Goal: Task Accomplishment & Management: Complete application form

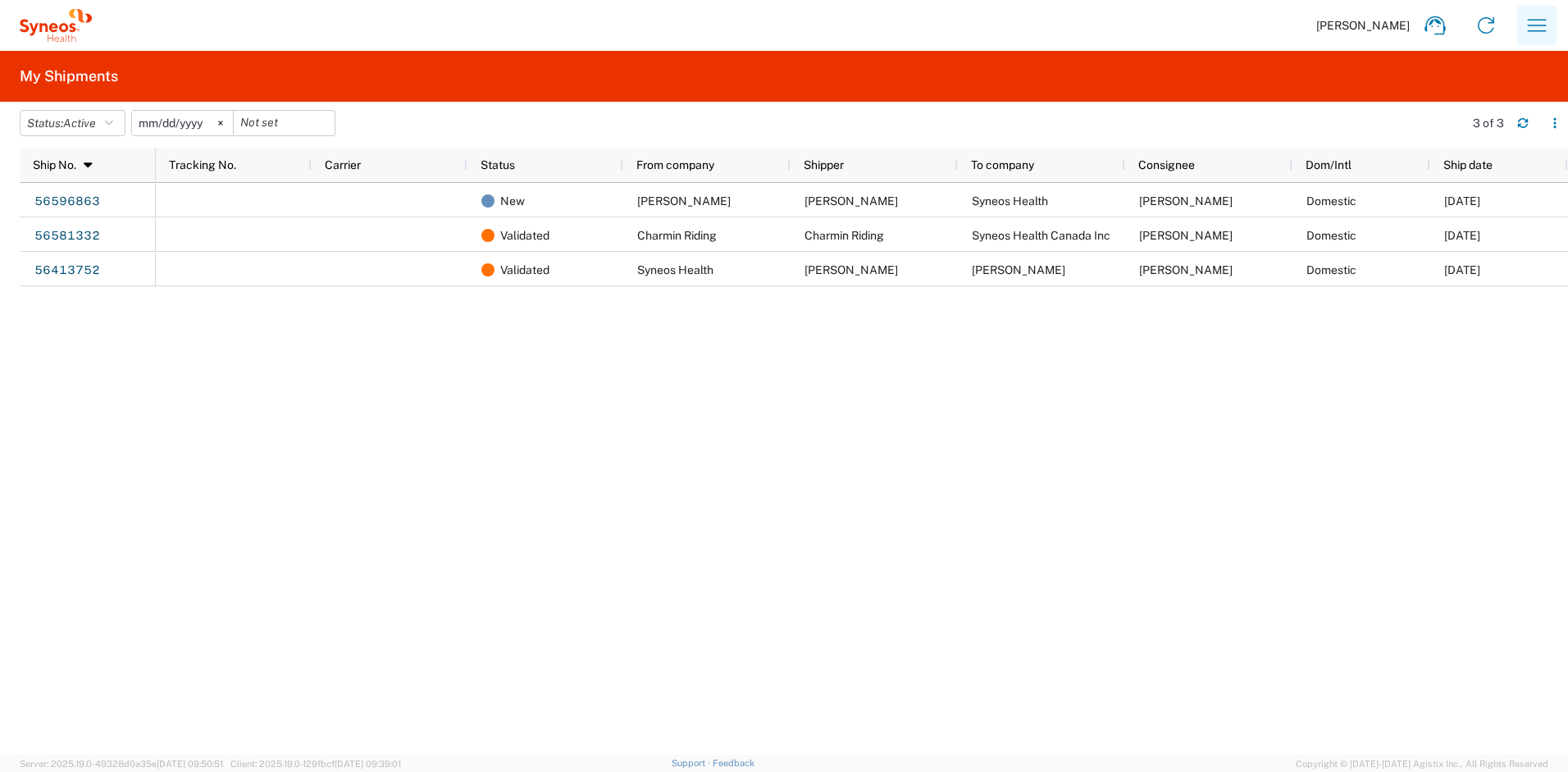
click at [1550, 31] on button "button" at bounding box center [1537, 25] width 40 height 40
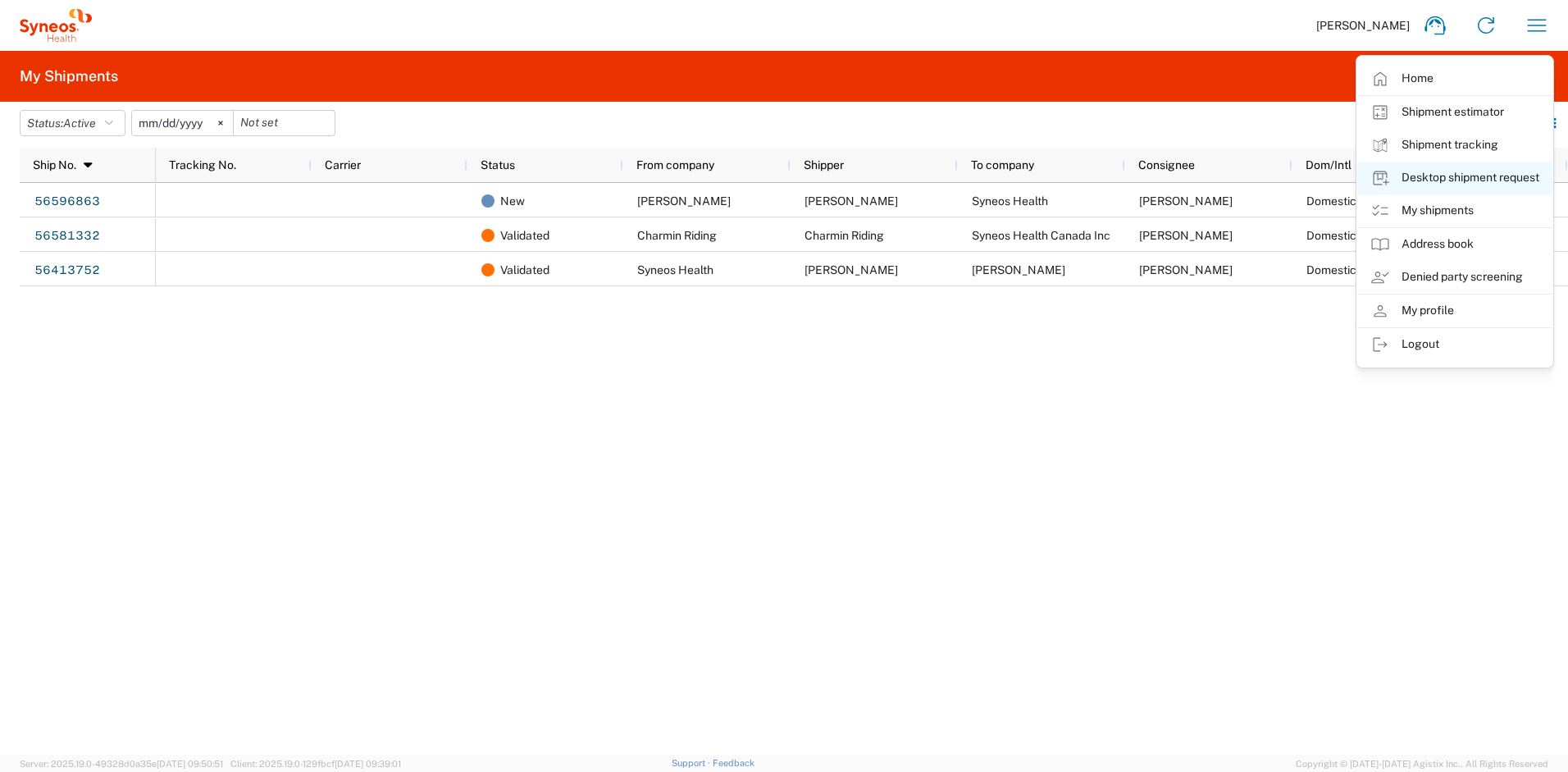
click at [1436, 180] on link "Desktop shipment request" at bounding box center [1454, 178] width 195 height 32
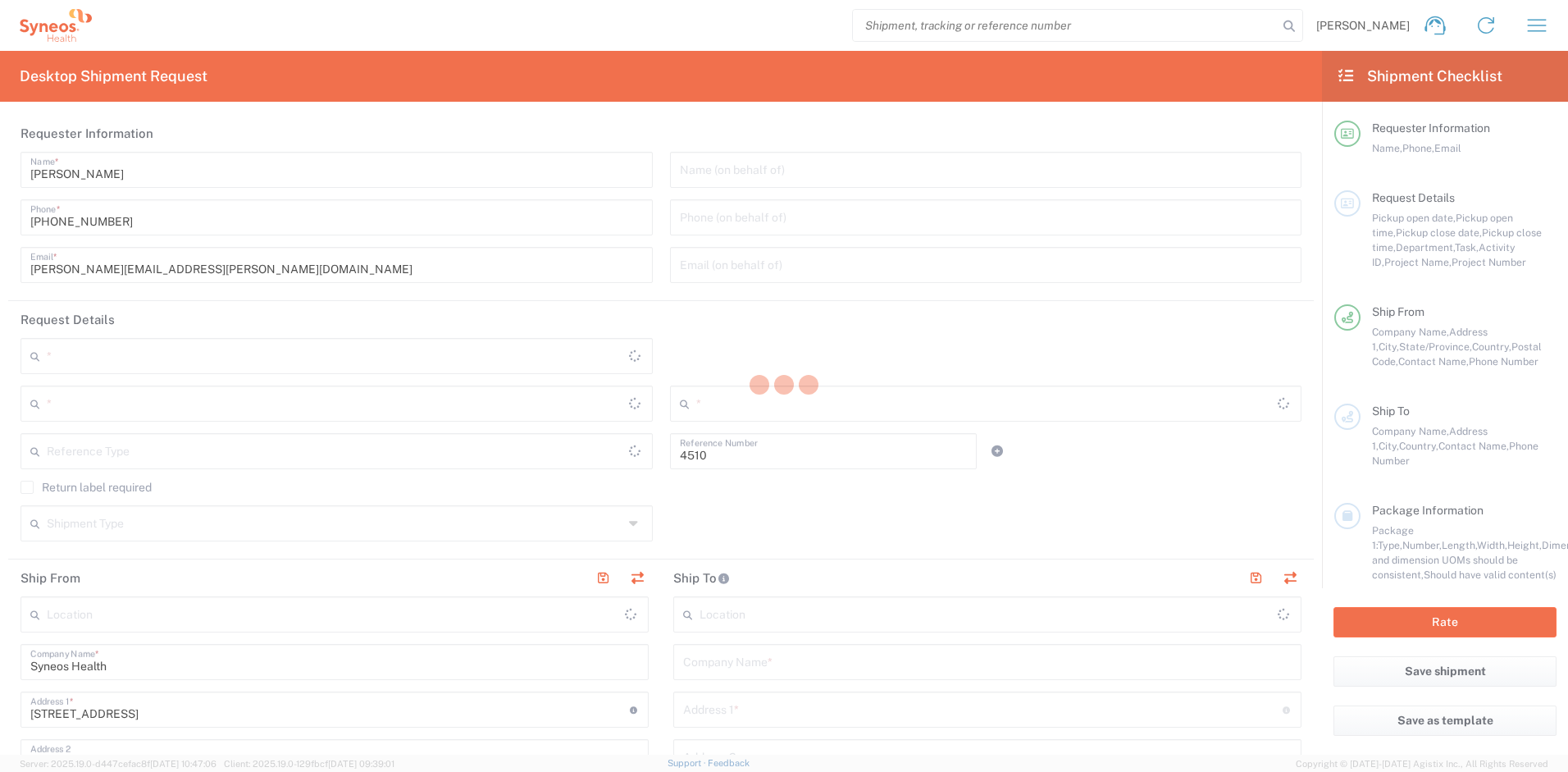
type input "Department"
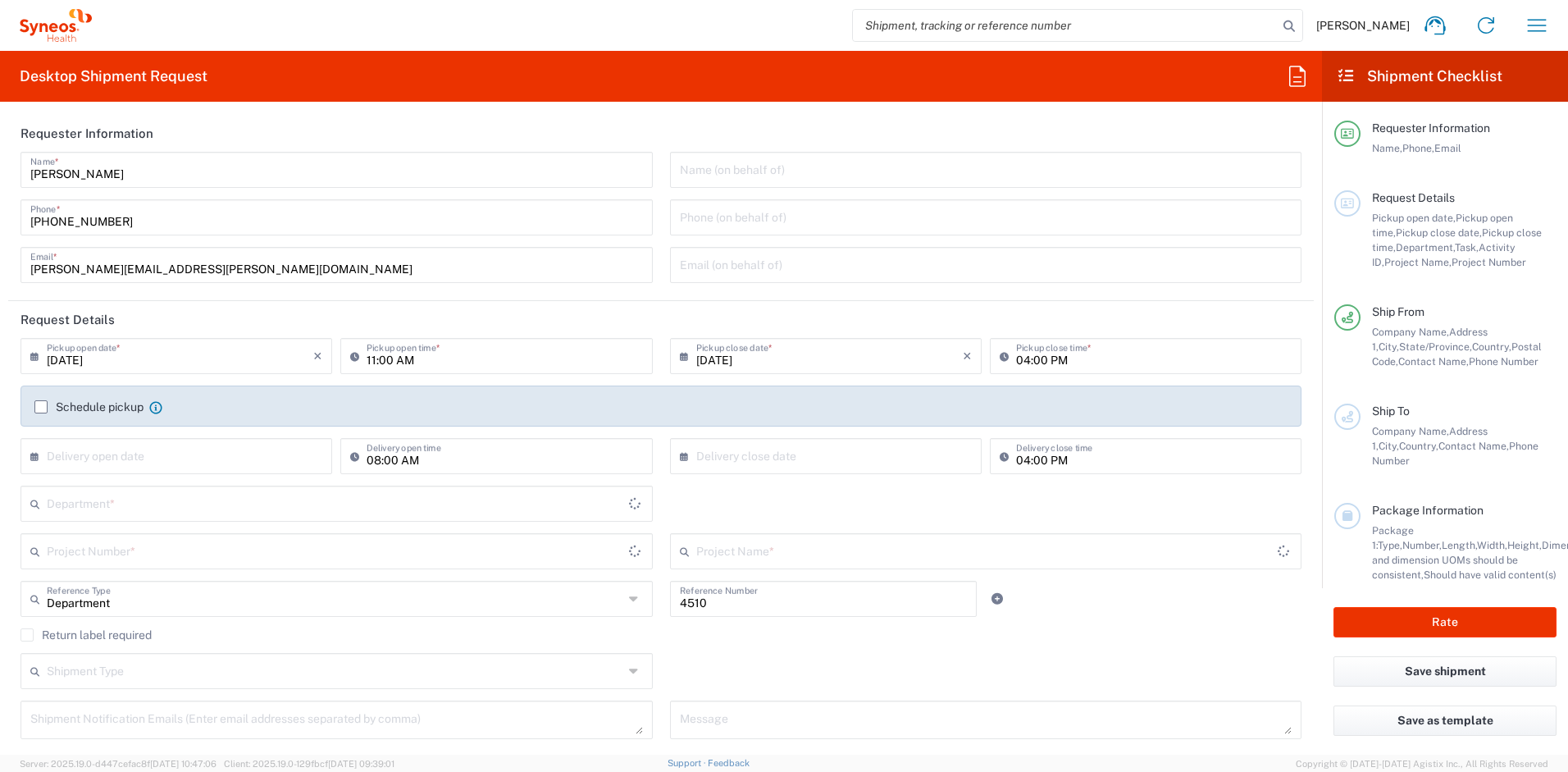
type input "[US_STATE]"
type input "[GEOGRAPHIC_DATA]"
type input "Syneos Health, LLC-[GEOGRAPHIC_DATA] [GEOGRAPHIC_DATA] [GEOGRAPHIC_DATA]"
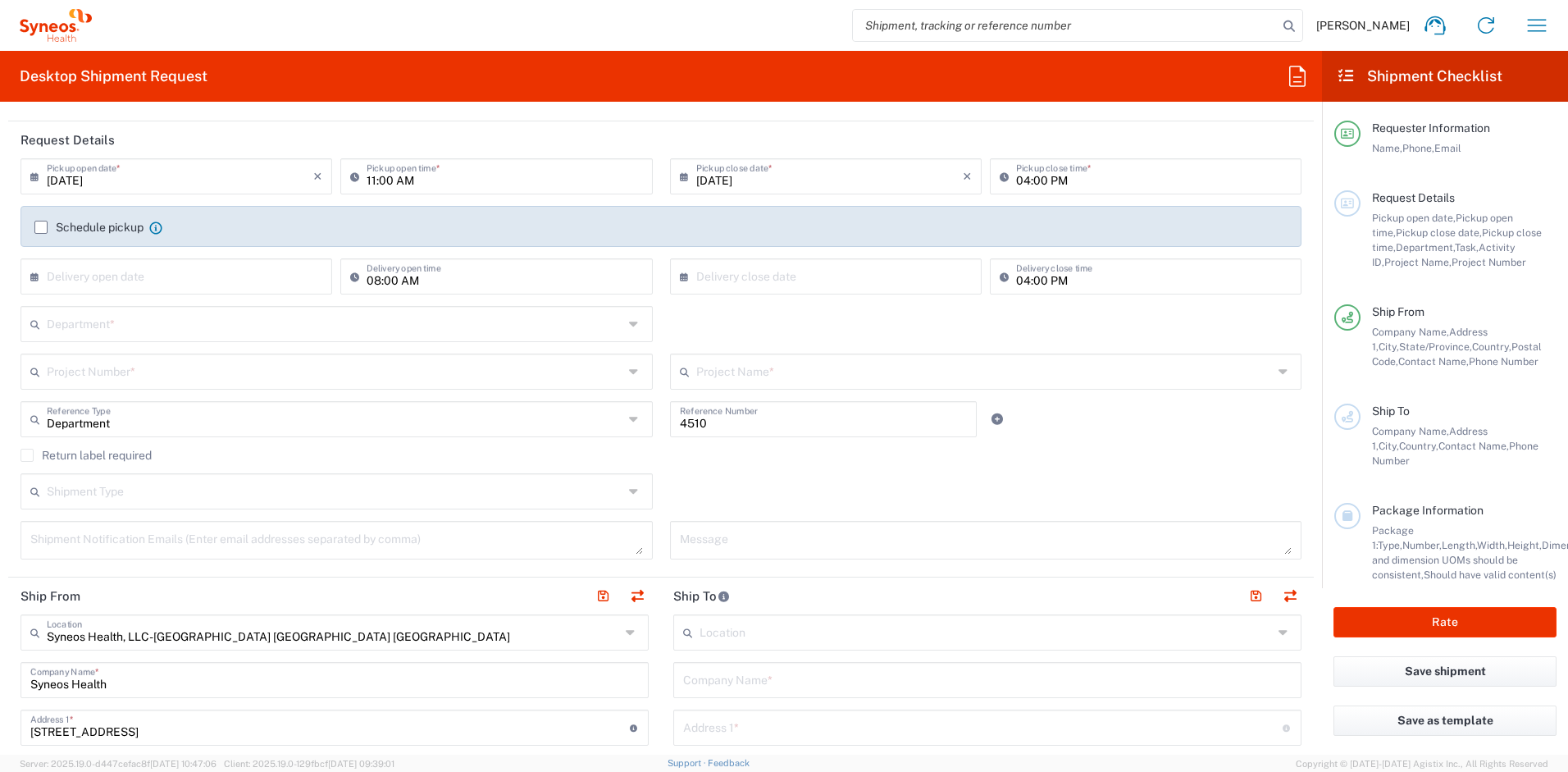
scroll to position [210, 0]
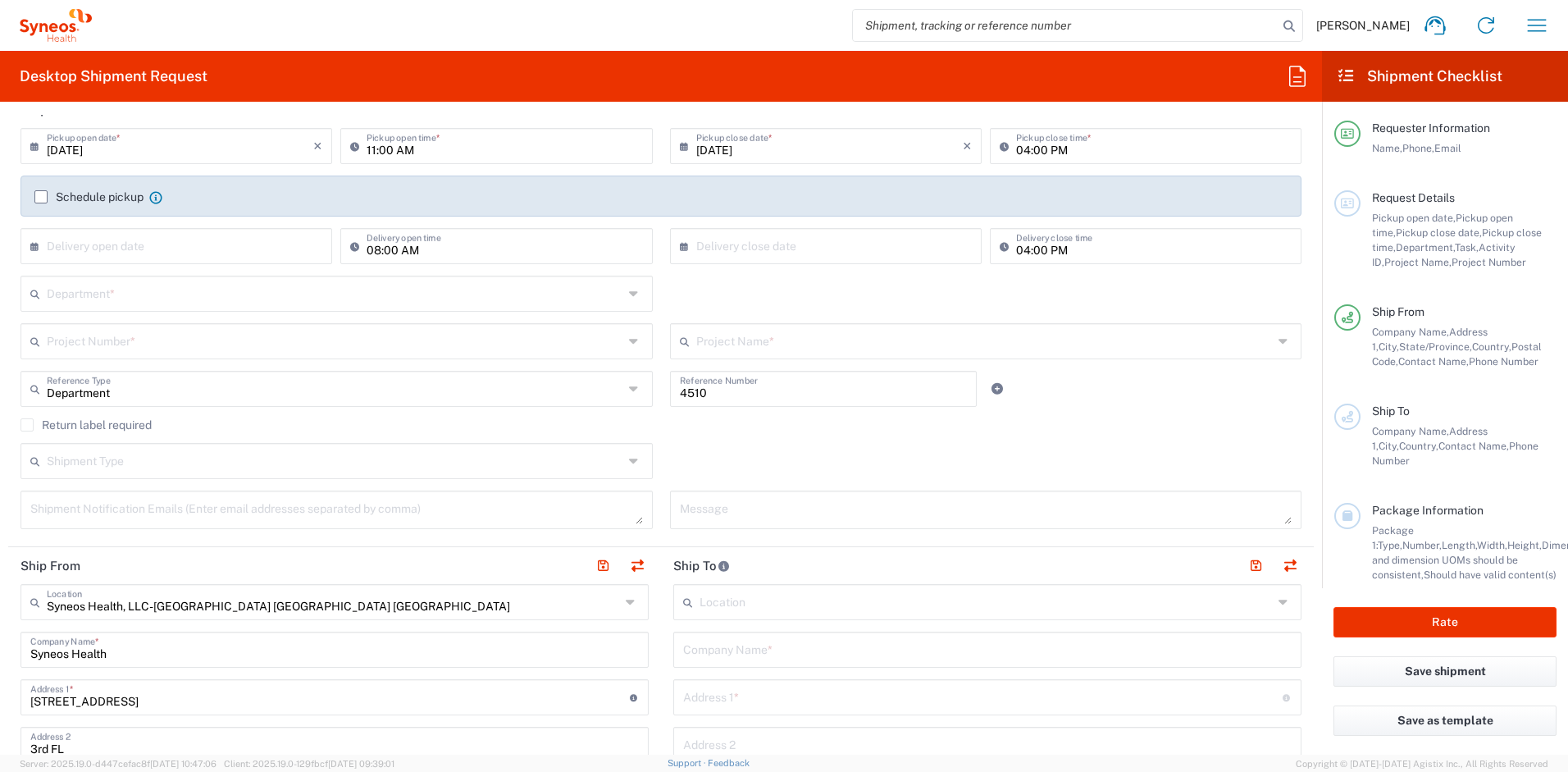
click at [166, 298] on input "text" at bounding box center [335, 292] width 576 height 29
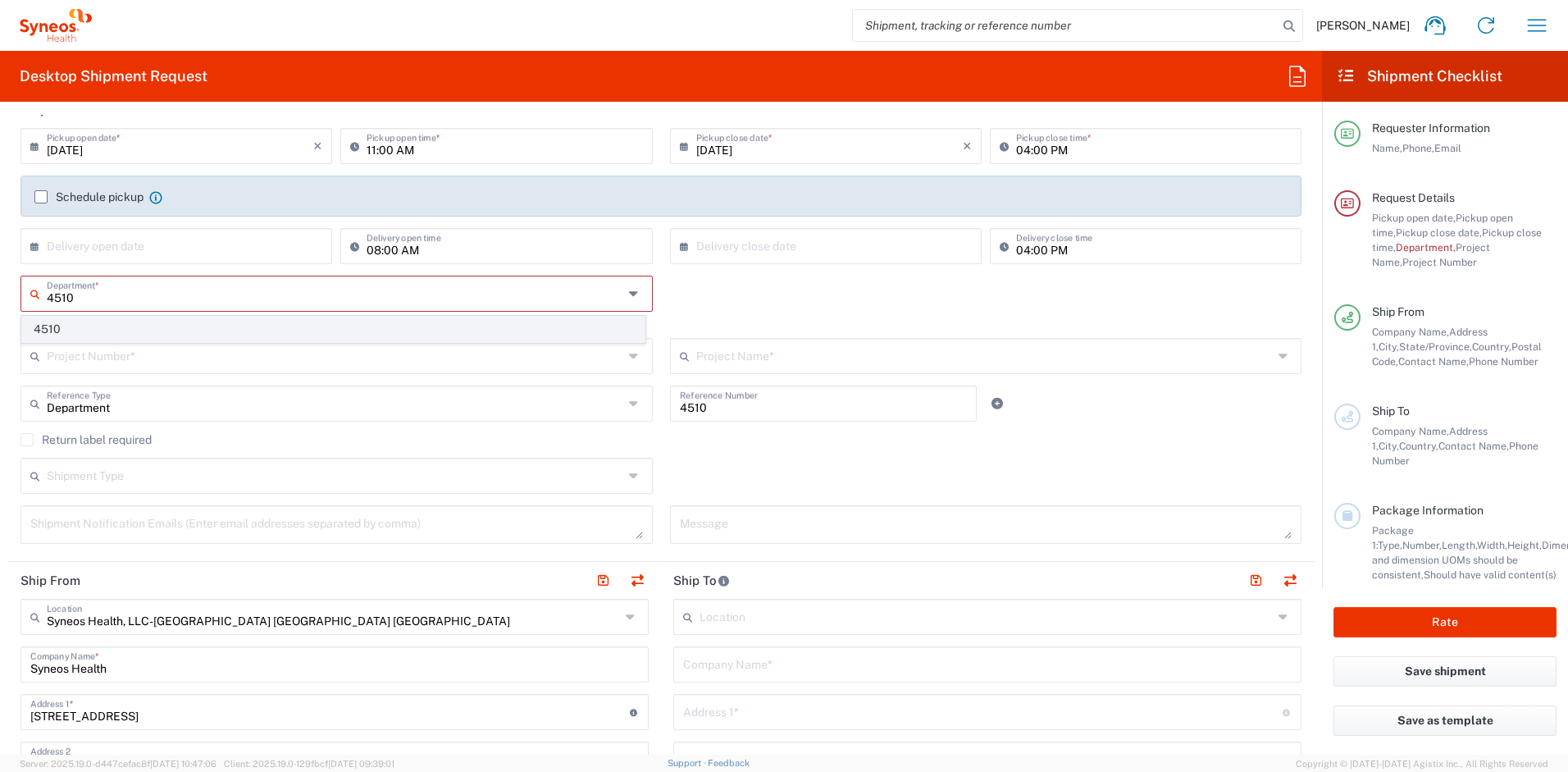
type input "4510"
click at [115, 335] on span "4510" at bounding box center [334, 329] width 622 height 25
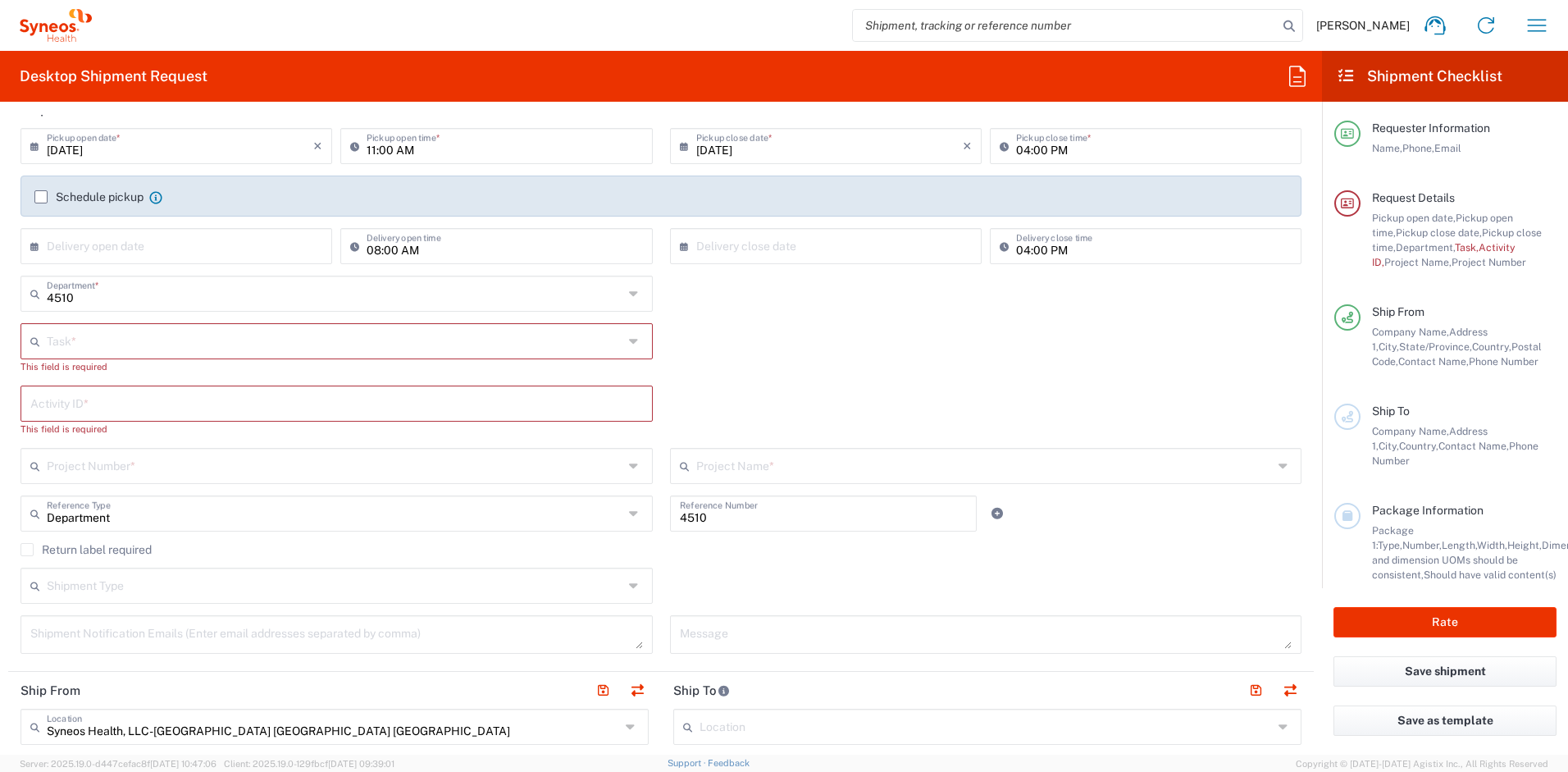
click at [222, 351] on input "text" at bounding box center [335, 340] width 576 height 29
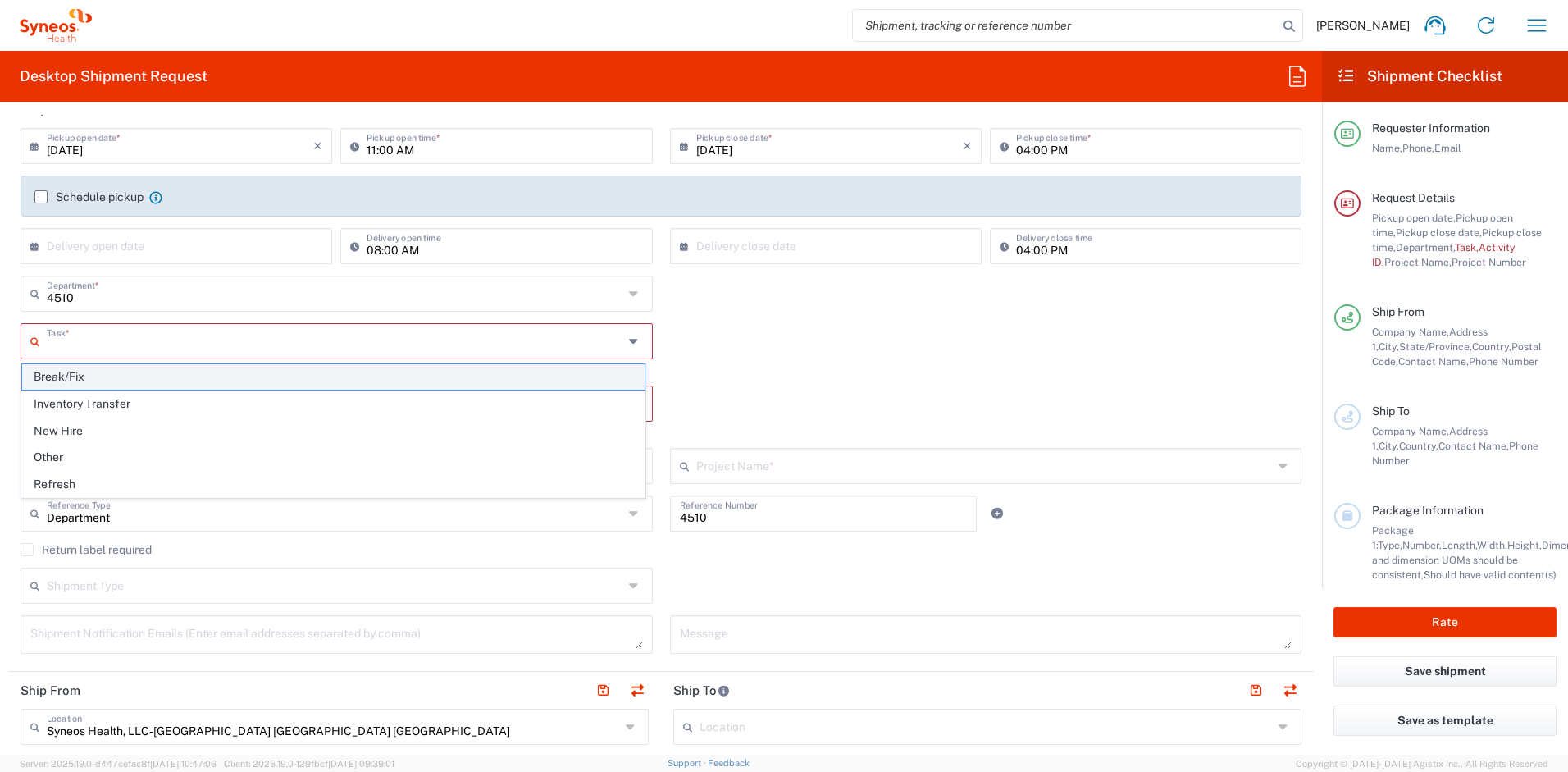
click at [96, 378] on span "Break/Fix" at bounding box center [334, 377] width 622 height 25
type input "Break/Fix"
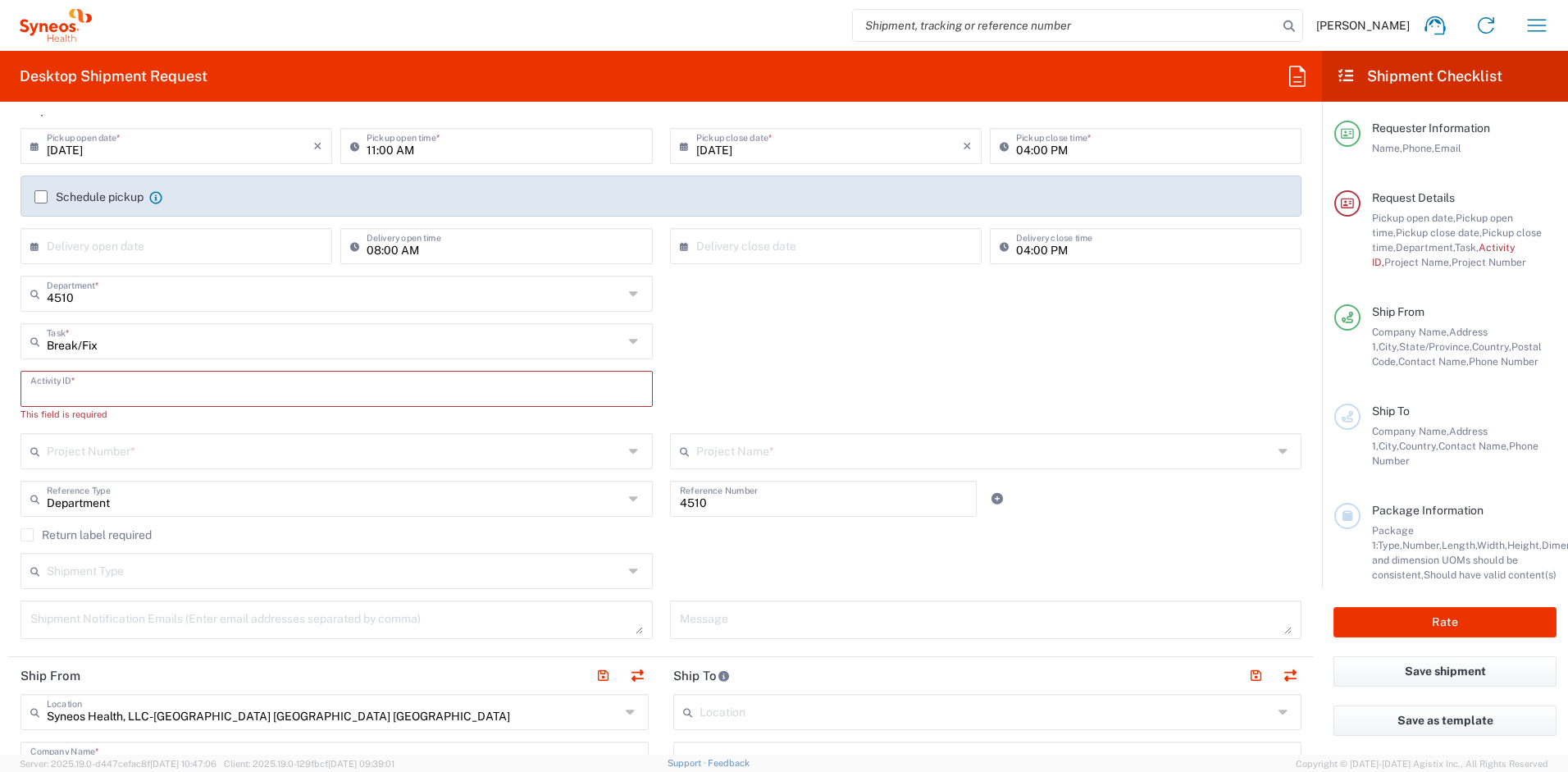
click at [95, 390] on input "text" at bounding box center [336, 388] width 612 height 29
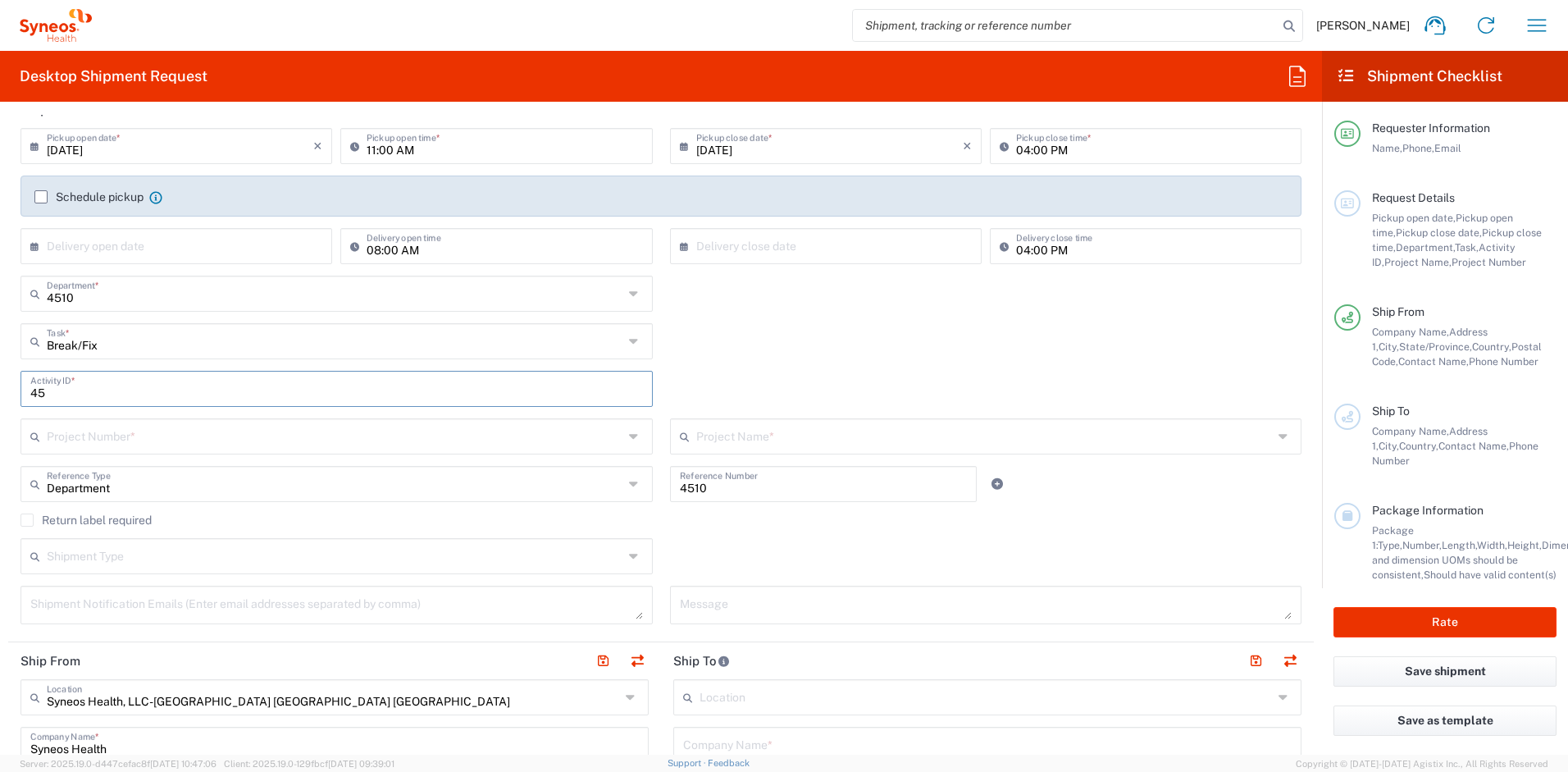
type input "4"
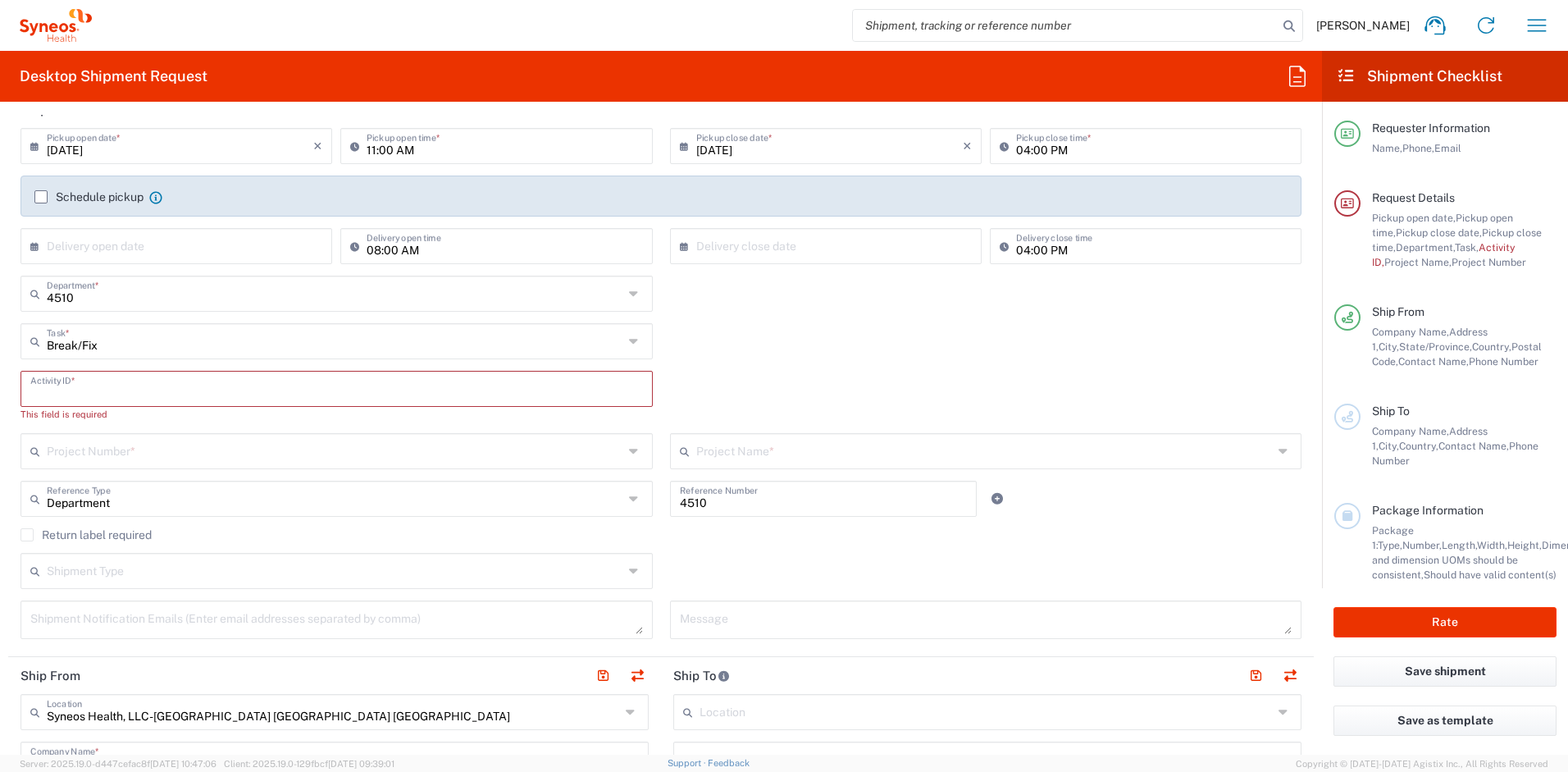
paste input "[PERSON_NAME]"
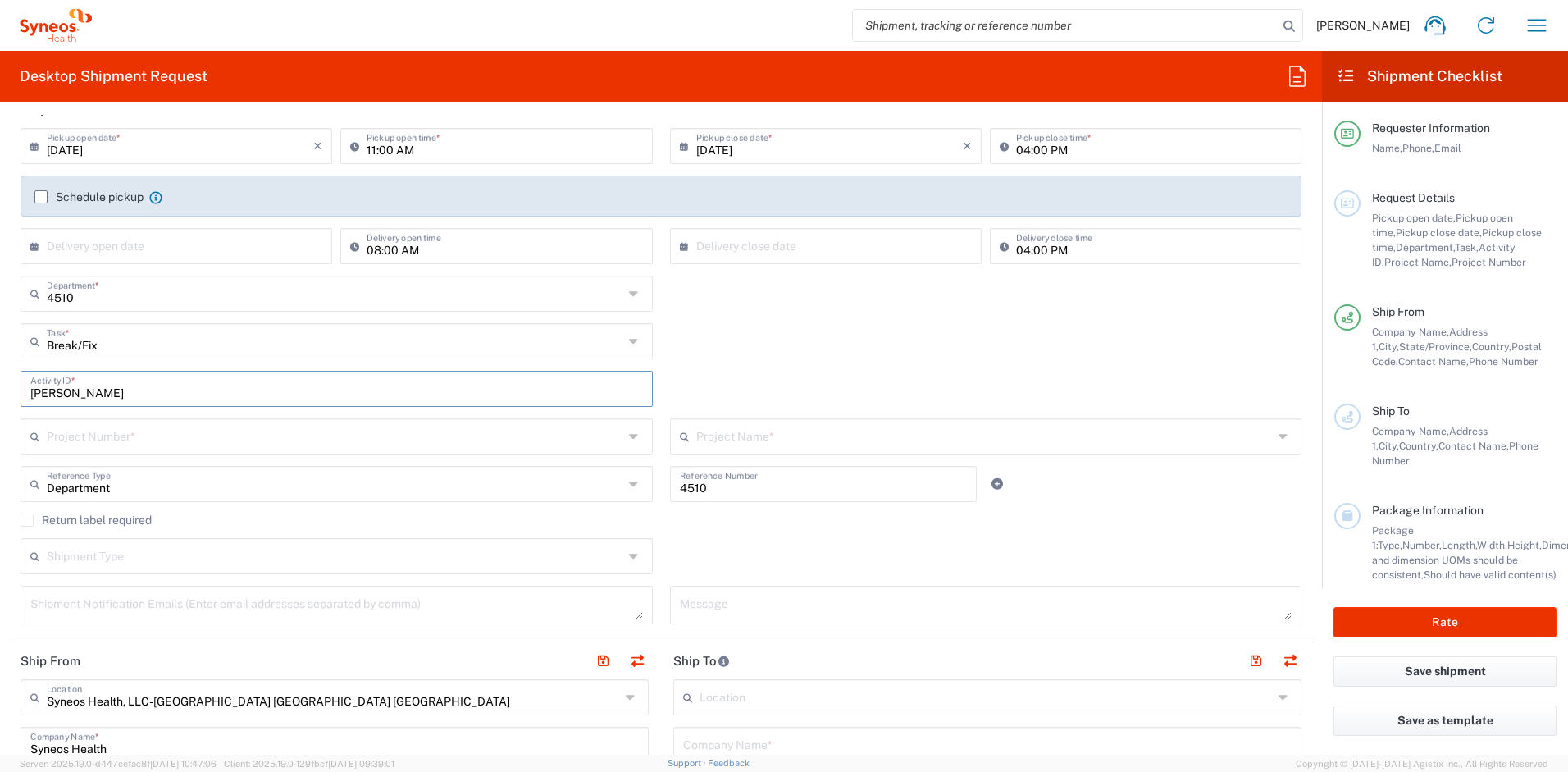
type input "[PERSON_NAME]"
click at [154, 442] on input "text" at bounding box center [335, 436] width 576 height 29
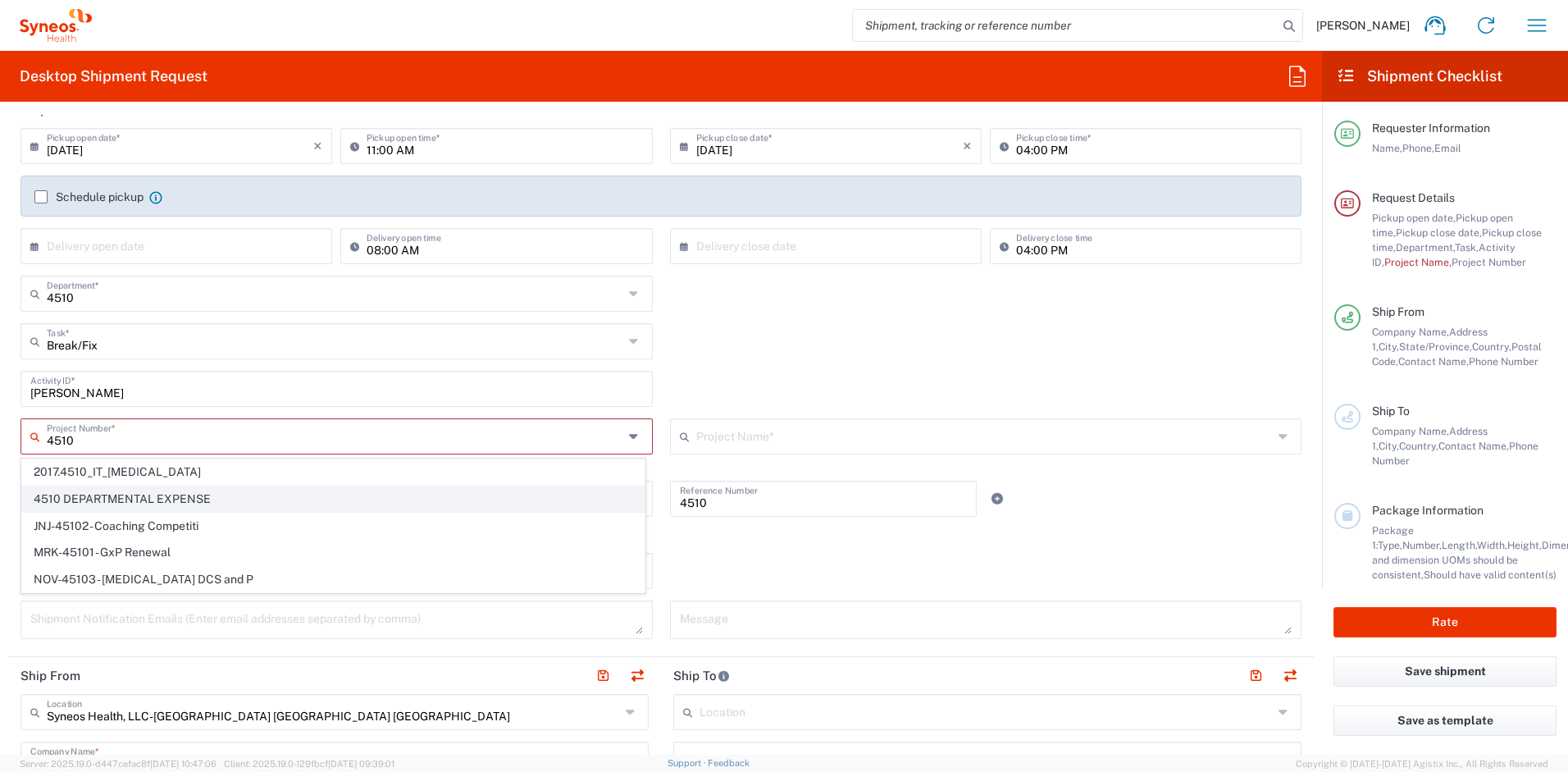
click at [113, 500] on span "4510 DEPARTMENTAL EXPENSE" at bounding box center [334, 499] width 622 height 25
type input "4510 DEPARTMENTAL EXPENSE"
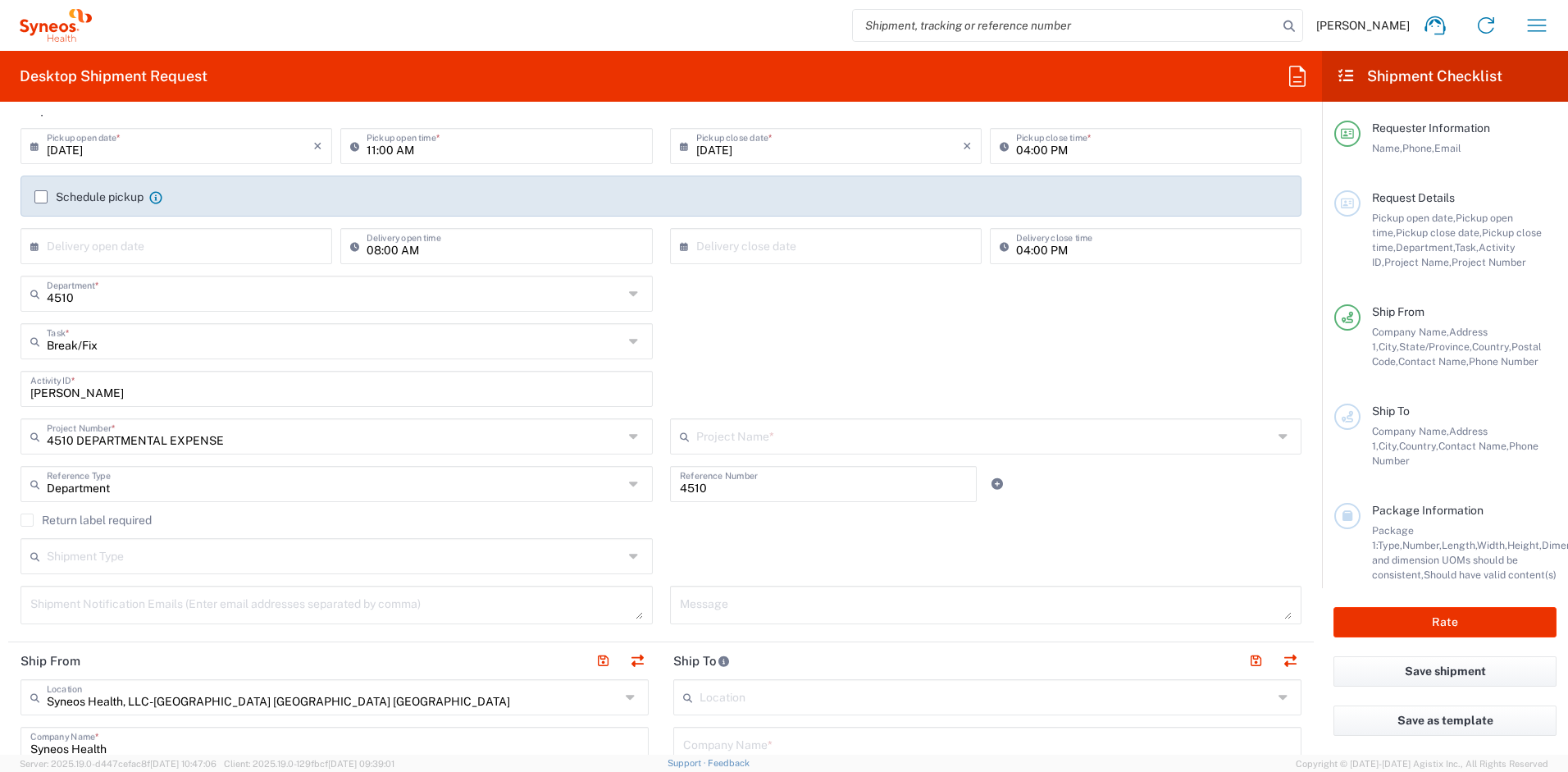
type input "4510 DEPARTMENTAL EXPENSE"
click at [136, 521] on label "Return label required" at bounding box center [87, 519] width 132 height 14
click at [27, 520] on input "Return label required" at bounding box center [27, 520] width 0 height 0
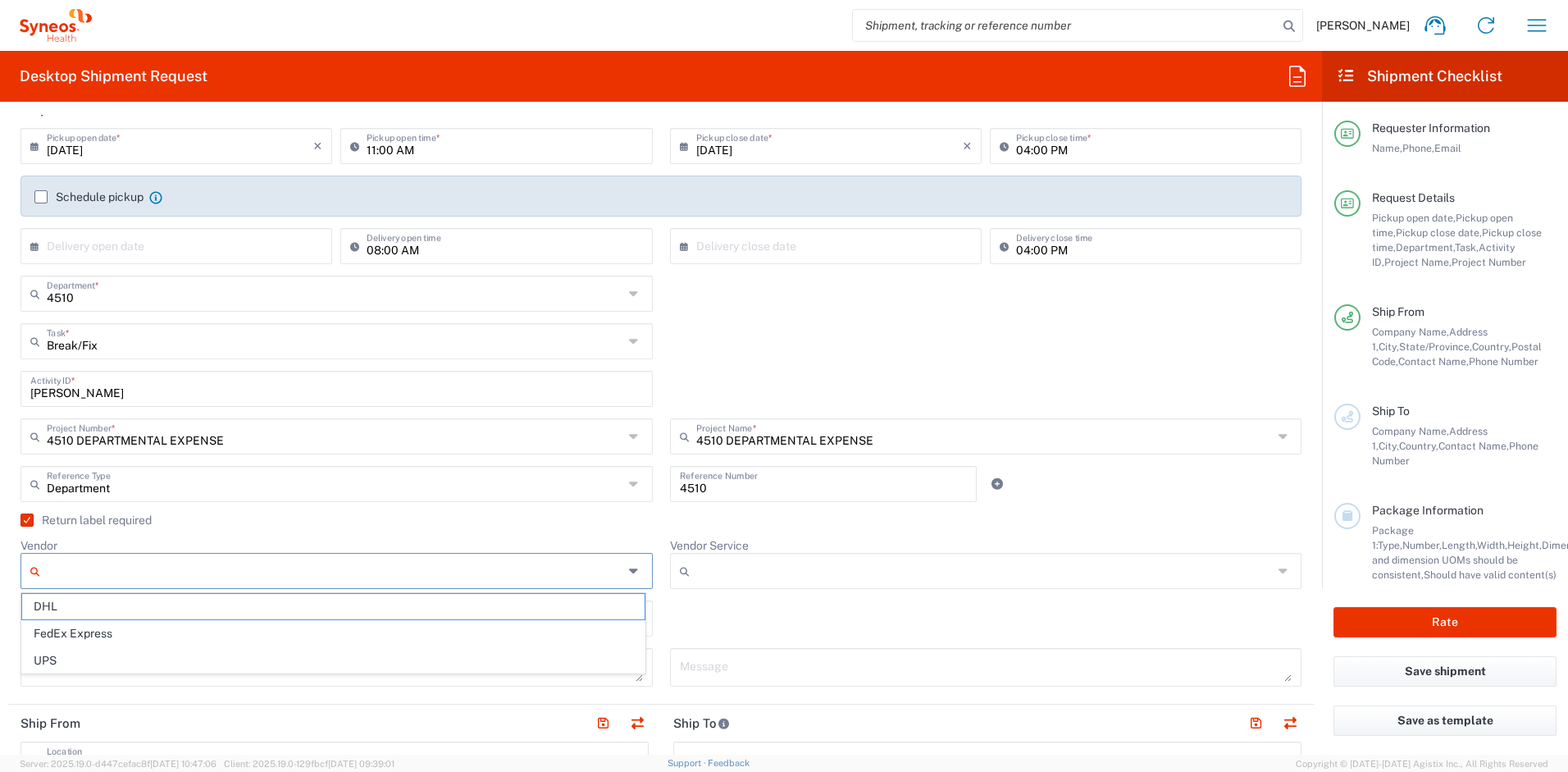
click at [147, 568] on input "Vendor" at bounding box center [335, 570] width 576 height 26
click at [137, 659] on span "UPS" at bounding box center [334, 660] width 622 height 25
type input "UPS"
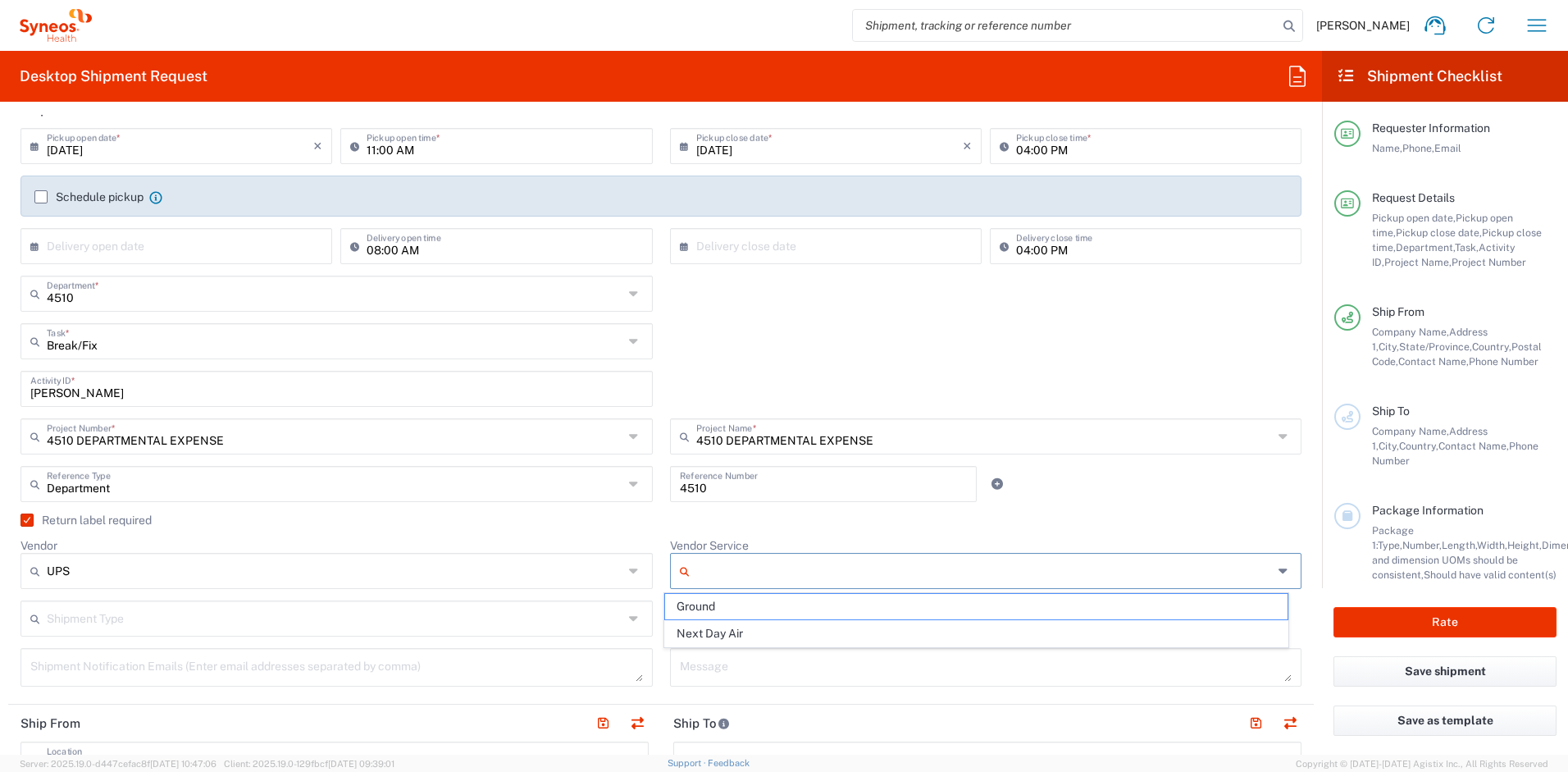
click at [724, 572] on input "Vendor Service" at bounding box center [984, 570] width 576 height 26
click at [729, 609] on span "Ground" at bounding box center [977, 606] width 622 height 25
type input "Ground"
click at [661, 547] on div "Vendor Service Ground Ground Next Day Air" at bounding box center [986, 569] width 649 height 62
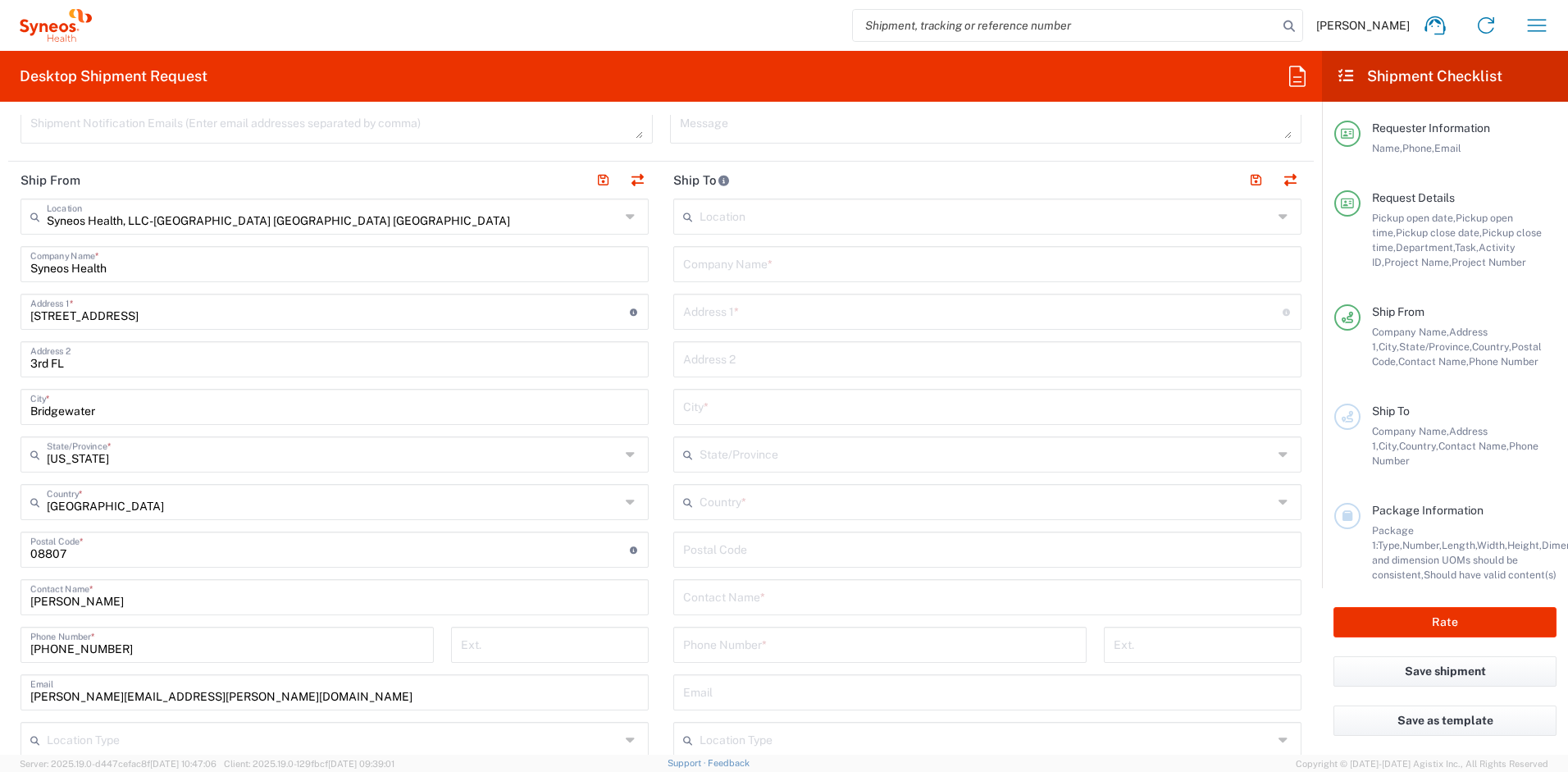
scroll to position [737, 0]
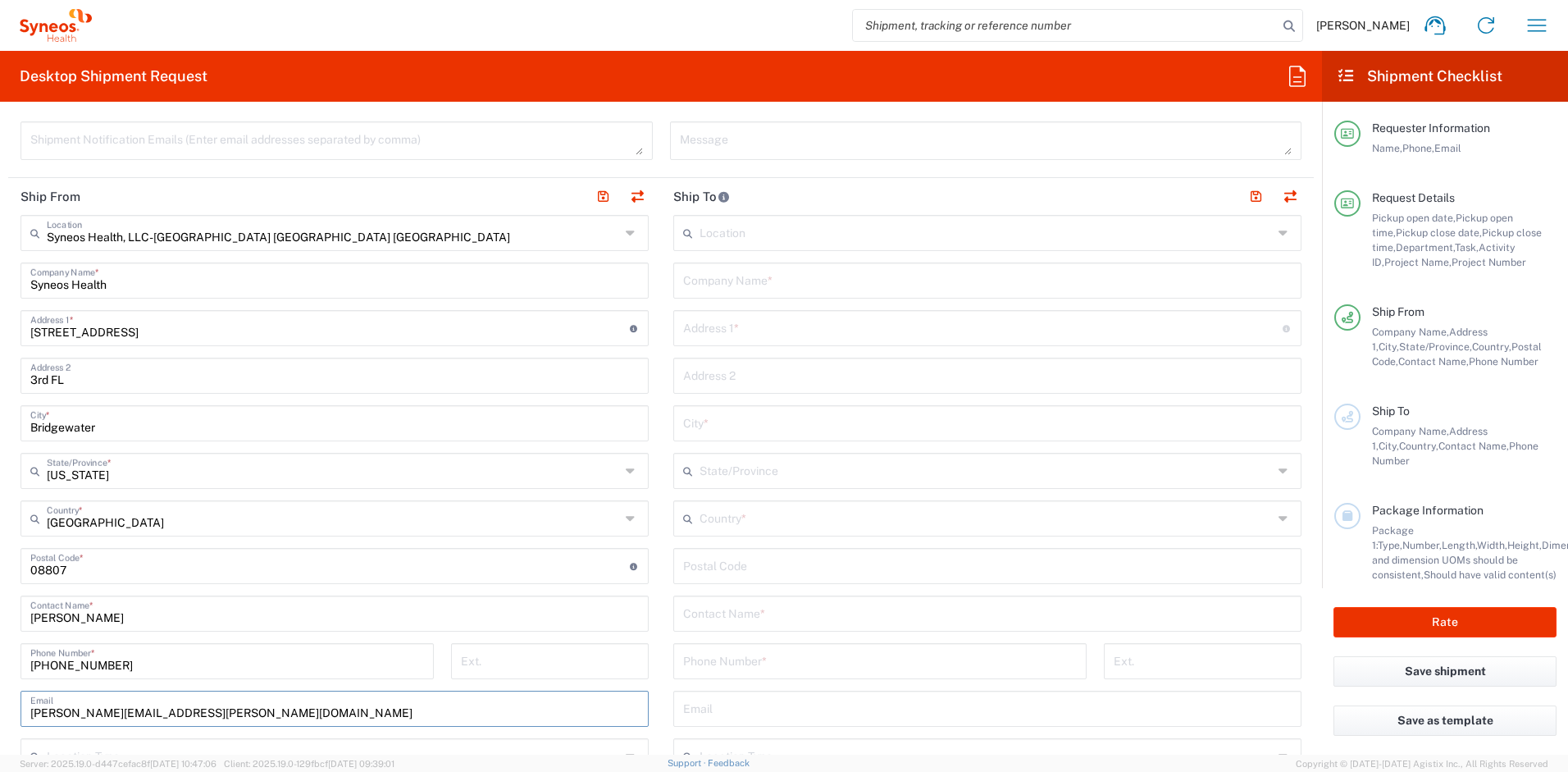
drag, startPoint x: 224, startPoint y: 716, endPoint x: 32, endPoint y: 710, distance: 192.1
click at [32, 710] on input "[PERSON_NAME][EMAIL_ADDRESS][PERSON_NAME][DOMAIN_NAME]" at bounding box center [335, 708] width 609 height 29
click at [89, 617] on input "[PERSON_NAME]" at bounding box center [335, 612] width 609 height 29
type input "[PERSON_NAME]"
paste input "[PERSON_NAME]"
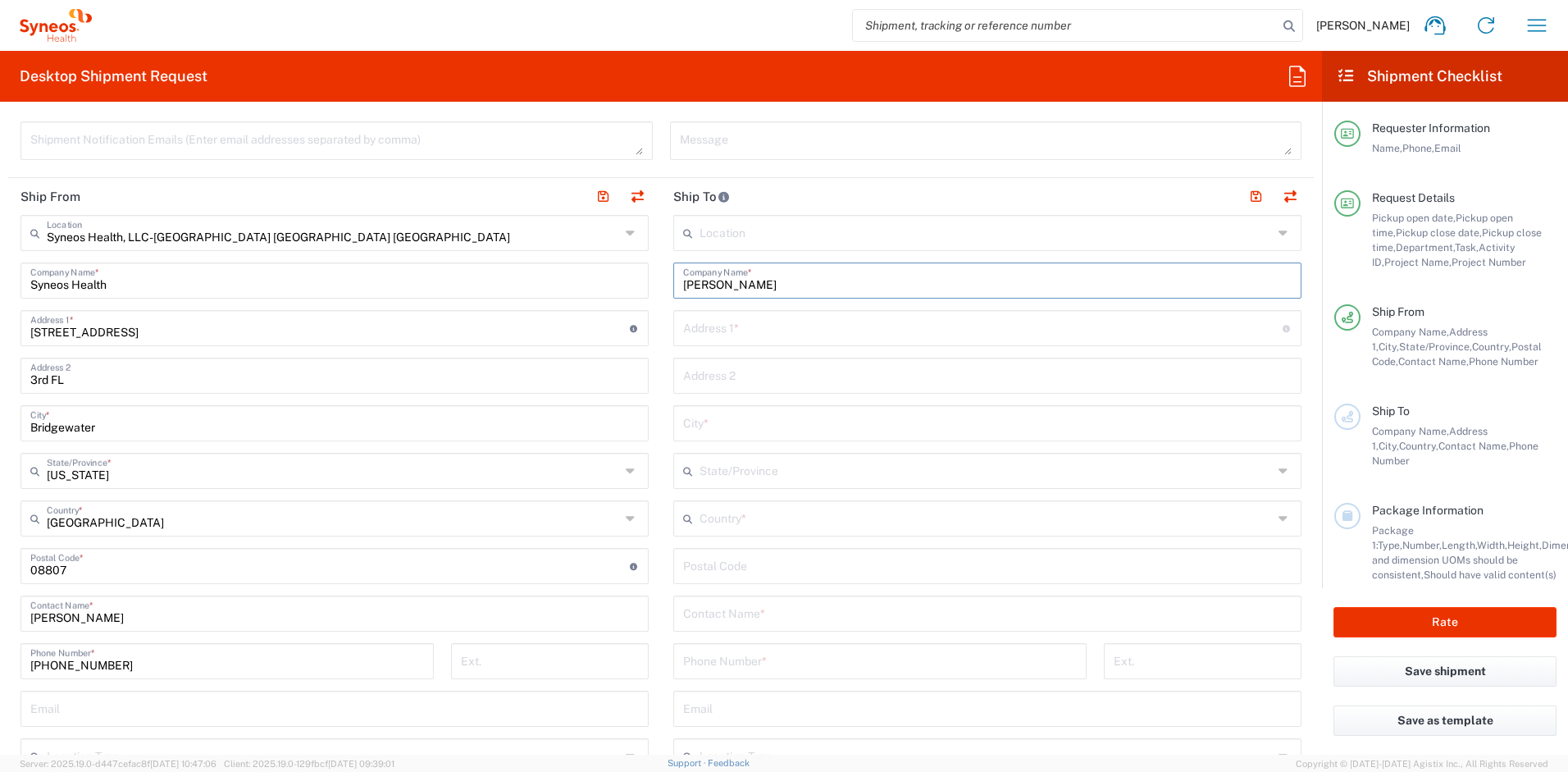
type input "[PERSON_NAME]"
paste input "[PERSON_NAME]"
type input "[PERSON_NAME]"
click at [836, 329] on input "text" at bounding box center [983, 327] width 600 height 29
paste input "[STREET_ADDRESS] [GEOGRAPHIC_DATA], [US_STATE] 35594"
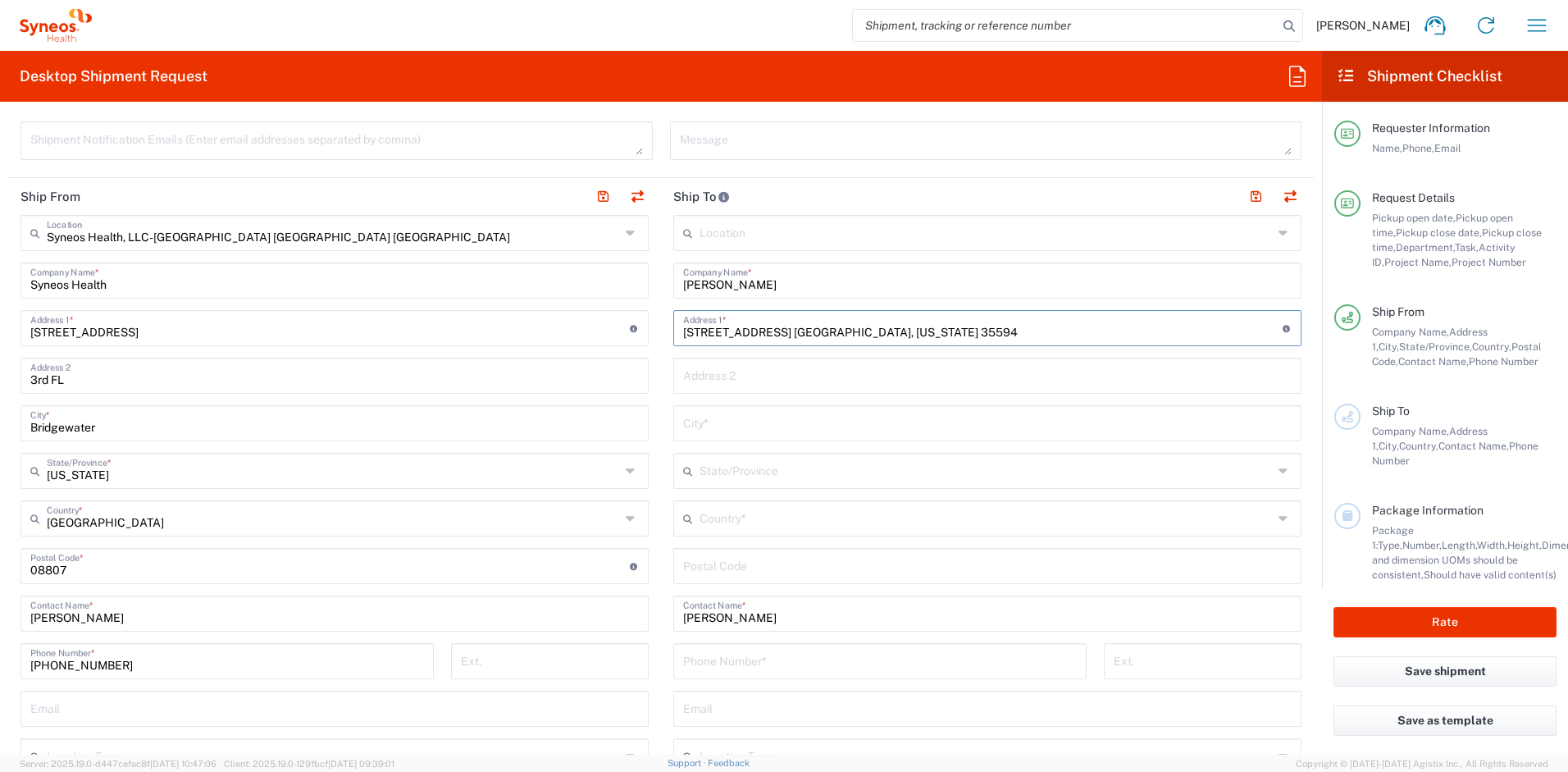
click at [890, 332] on input "[STREET_ADDRESS] [GEOGRAPHIC_DATA], [US_STATE] 35594" at bounding box center [983, 327] width 600 height 29
type input "[STREET_ADDRESS] [GEOGRAPHIC_DATA], [US_STATE]"
type input "35594"
click at [720, 523] on input "text" at bounding box center [986, 518] width 573 height 29
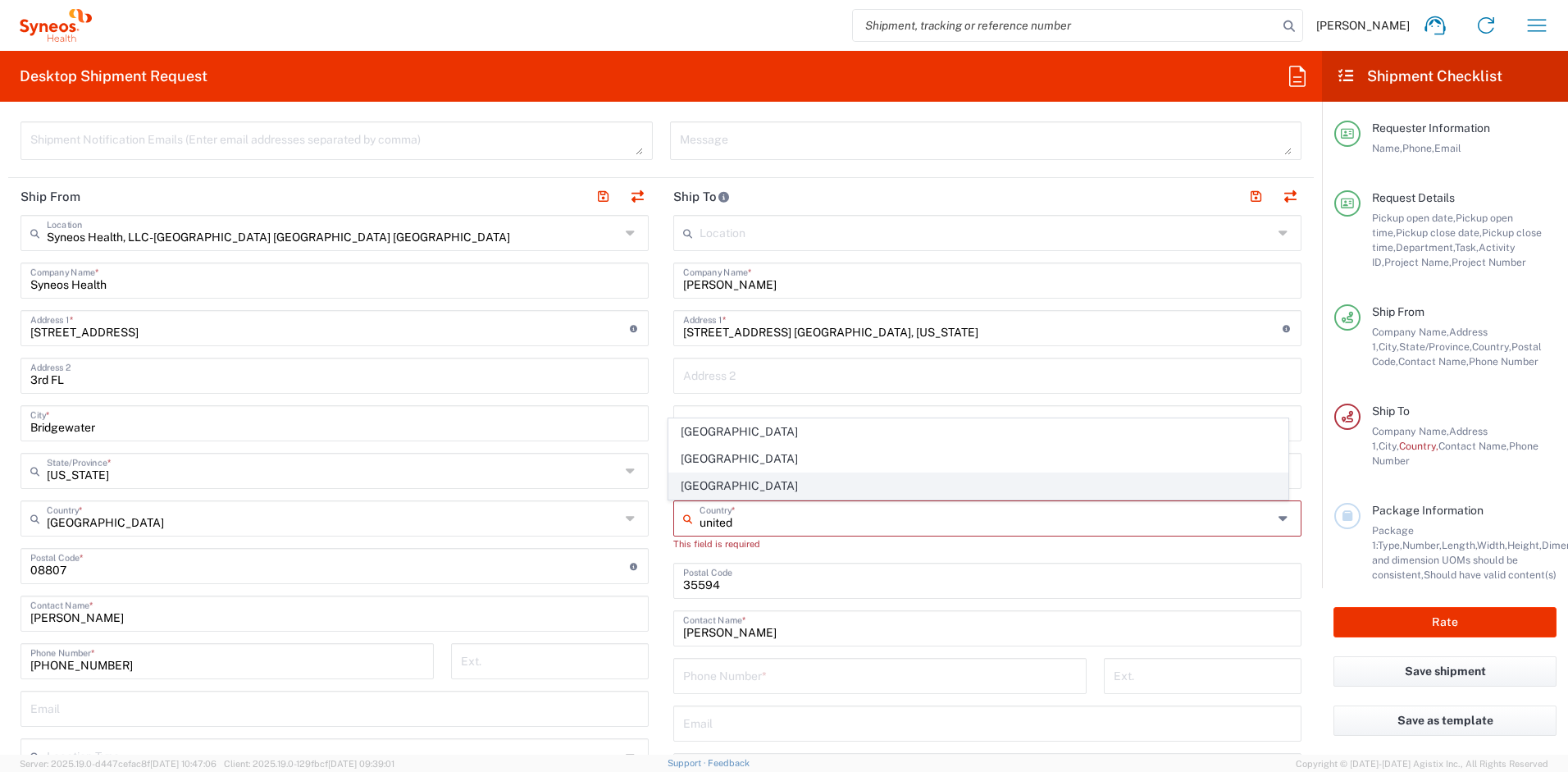
click at [718, 490] on span "[GEOGRAPHIC_DATA]" at bounding box center [978, 486] width 619 height 25
type input "[GEOGRAPHIC_DATA]"
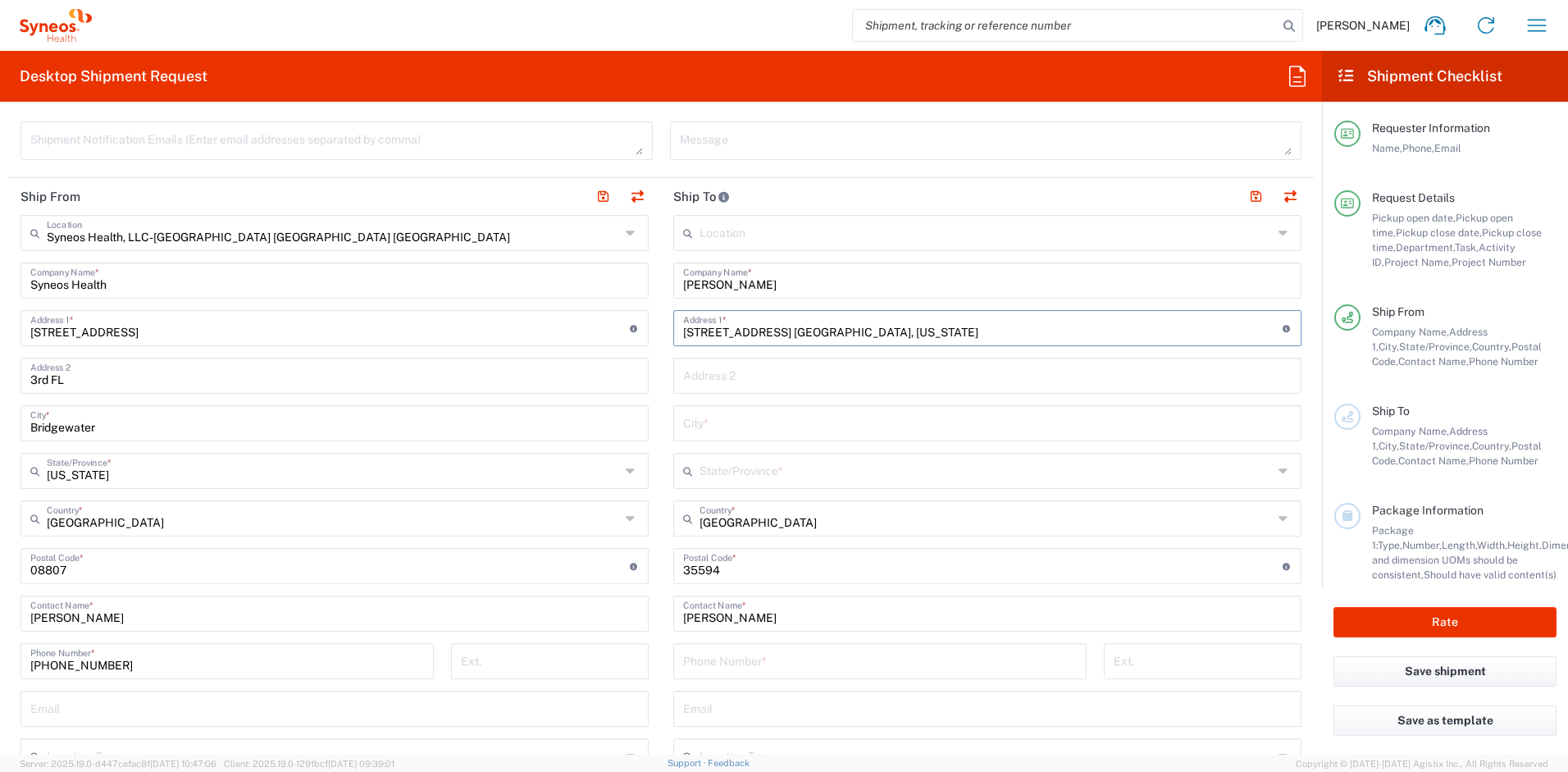
click at [847, 332] on input "[STREET_ADDRESS] [GEOGRAPHIC_DATA], [US_STATE]" at bounding box center [983, 327] width 600 height 29
type input "[STREET_ADDRESS] [GEOGRAPHIC_DATA],"
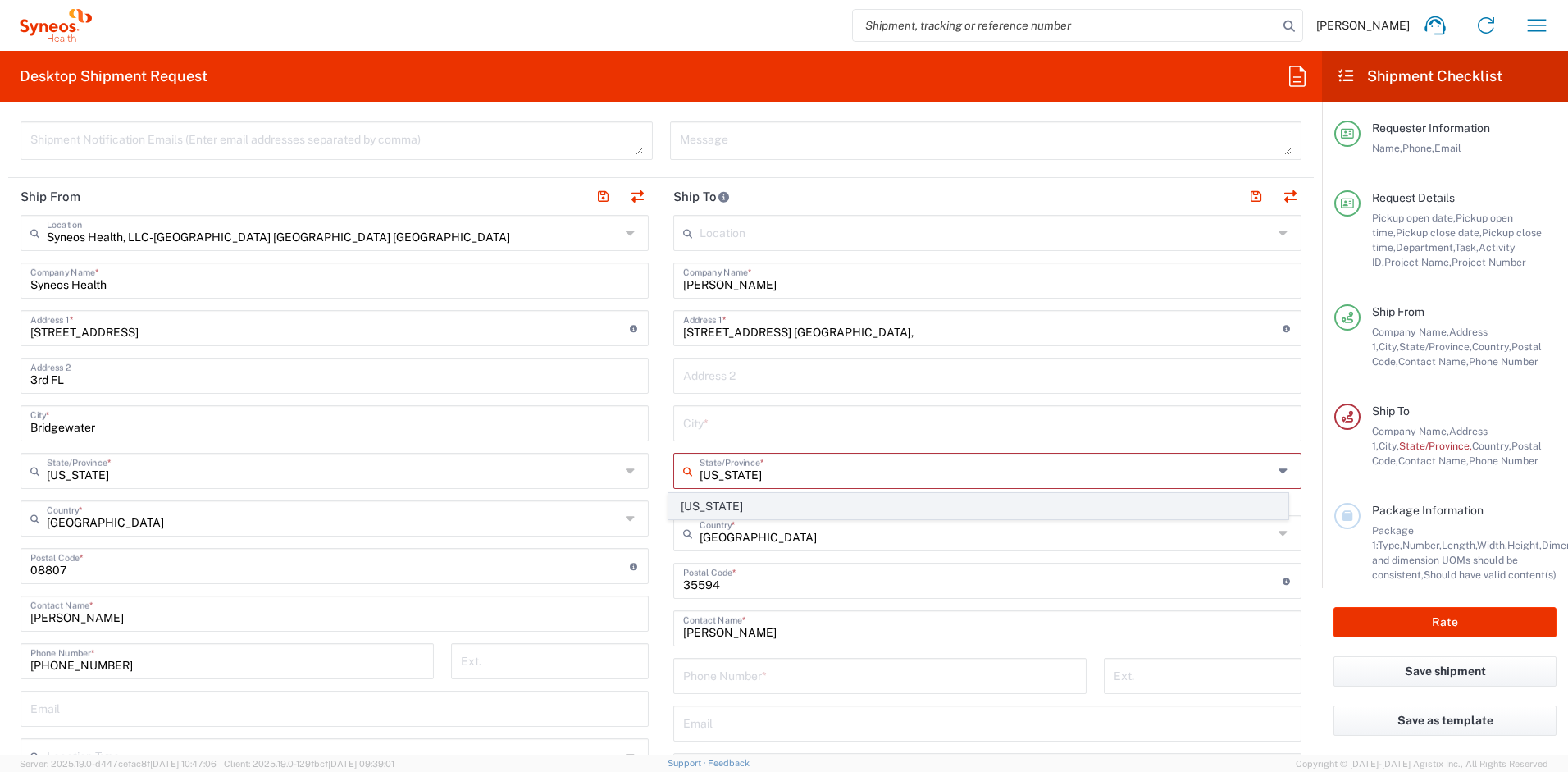
type input "[US_STATE]"
click at [697, 505] on span "[US_STATE]" at bounding box center [978, 507] width 619 height 25
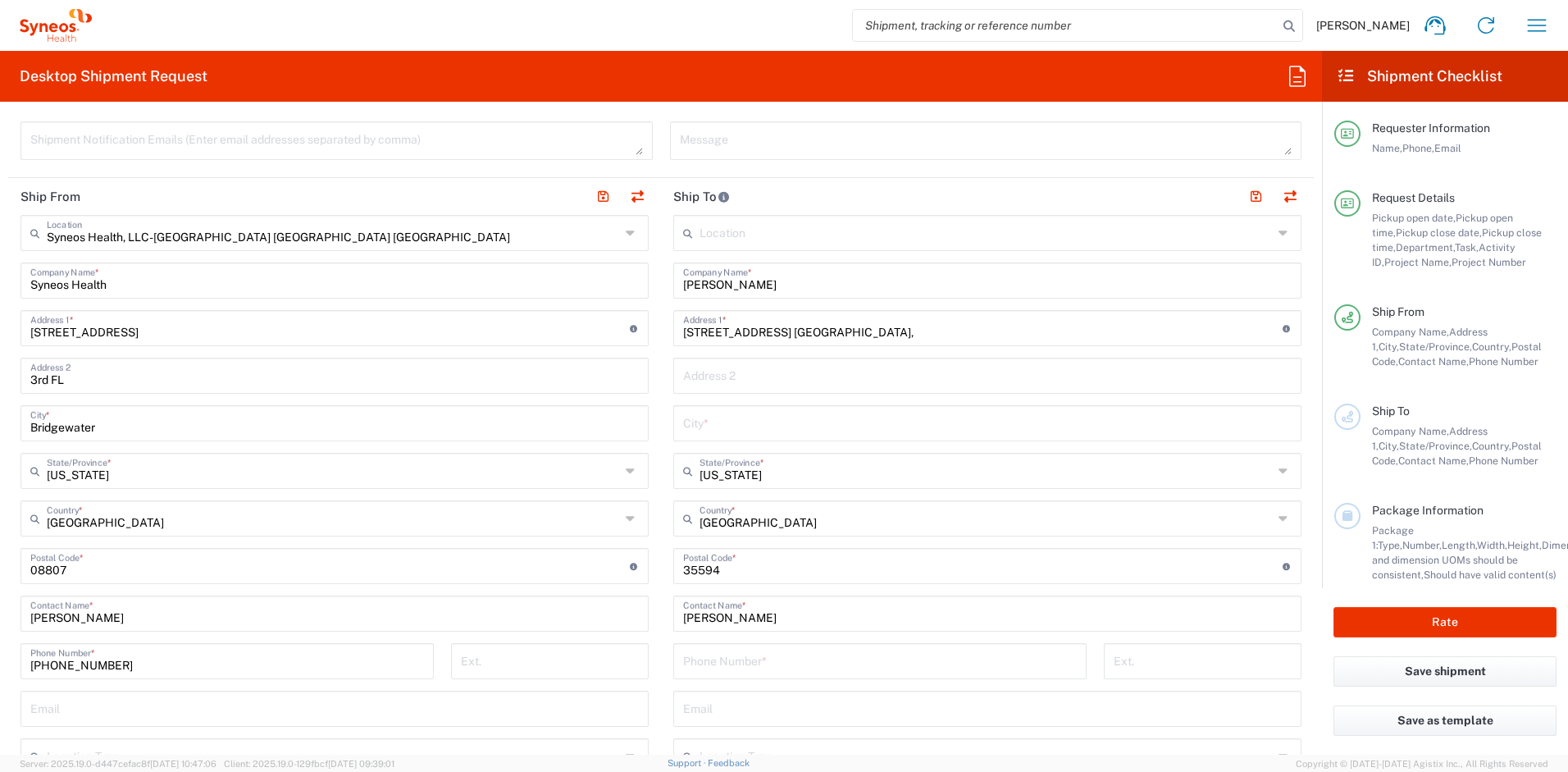
click at [838, 335] on input "[STREET_ADDRESS] [GEOGRAPHIC_DATA]," at bounding box center [983, 327] width 600 height 29
type input "[STREET_ADDRESS] [GEOGRAPHIC_DATA]"
click at [812, 665] on input "tel" at bounding box center [880, 660] width 394 height 29
paste input "[PHONE_NUMBER]"
type input "[PHONE_NUMBER]"
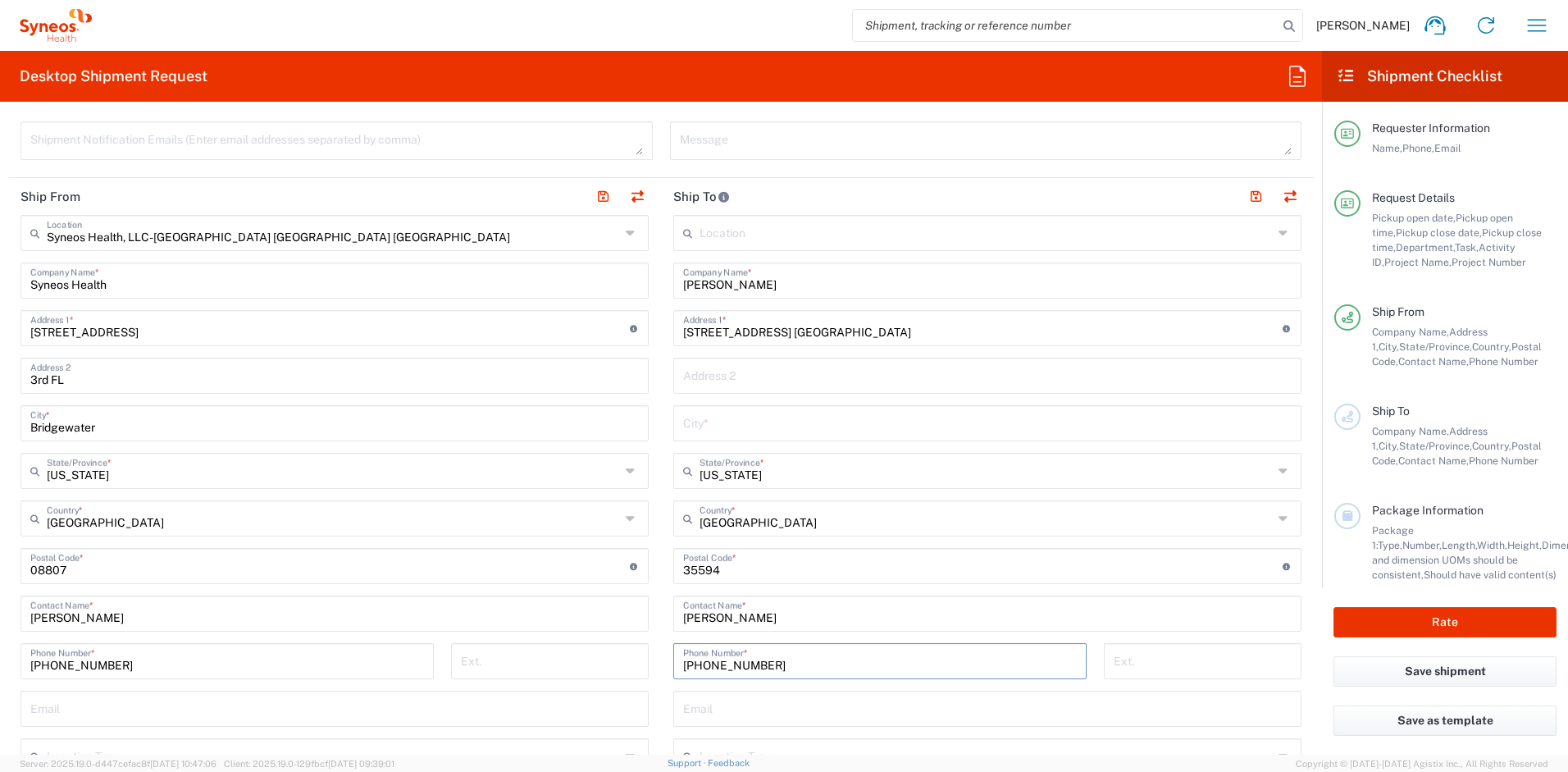
click at [813, 329] on input "[STREET_ADDRESS] [GEOGRAPHIC_DATA]" at bounding box center [983, 327] width 600 height 29
type input "[STREET_ADDRESS]"
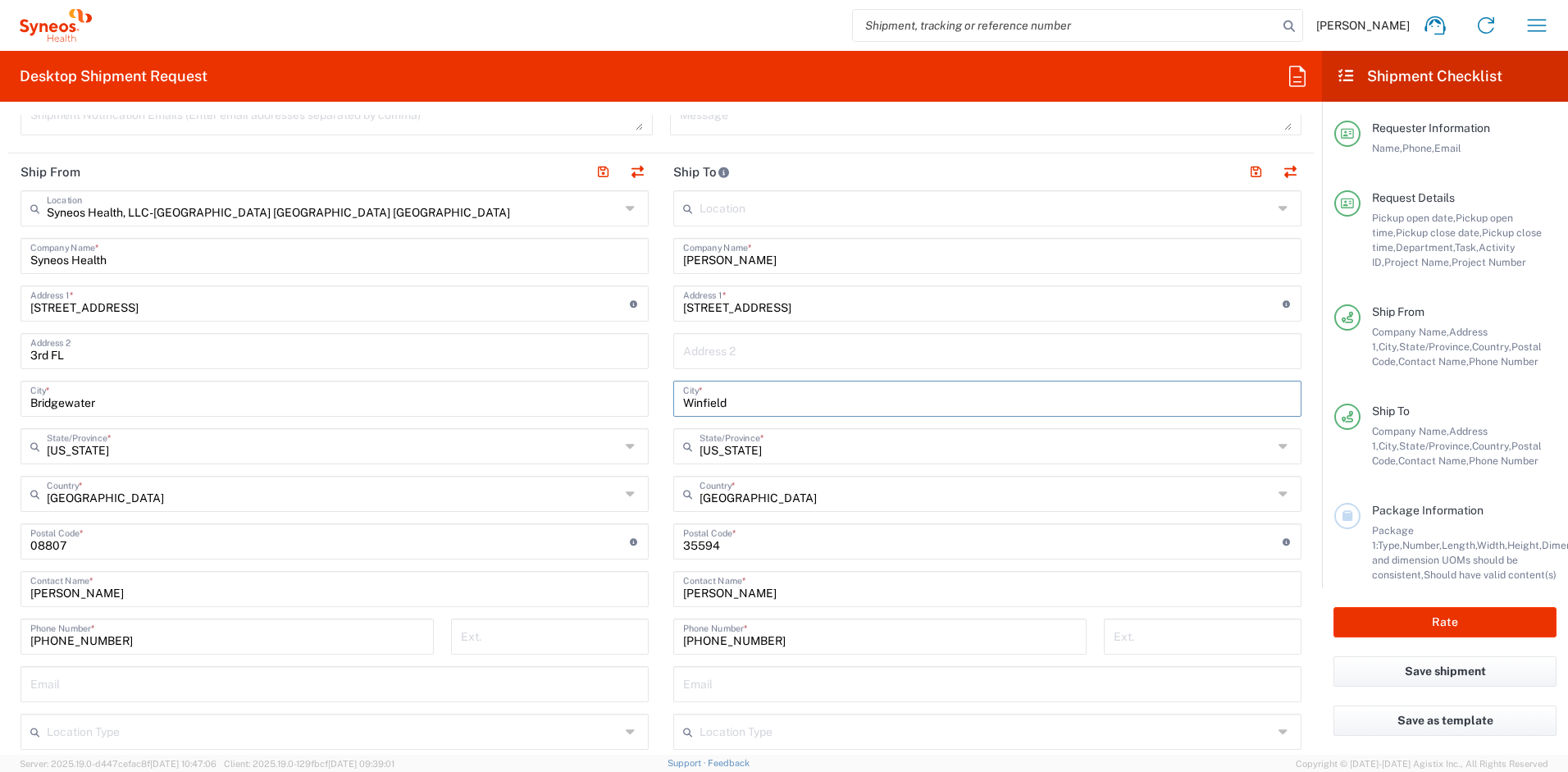
scroll to position [775, 0]
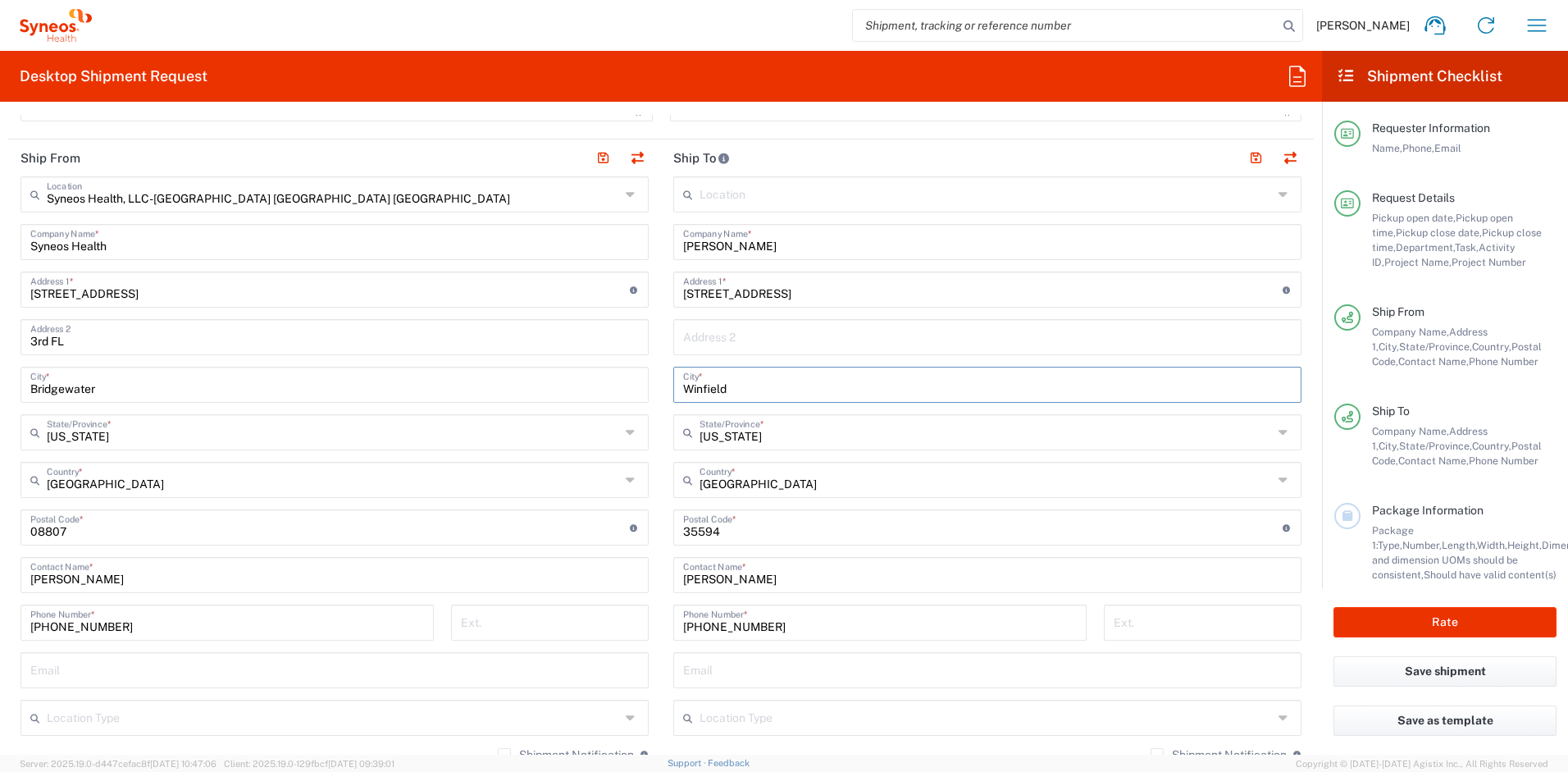
click at [730, 394] on input "Winfield" at bounding box center [987, 383] width 609 height 29
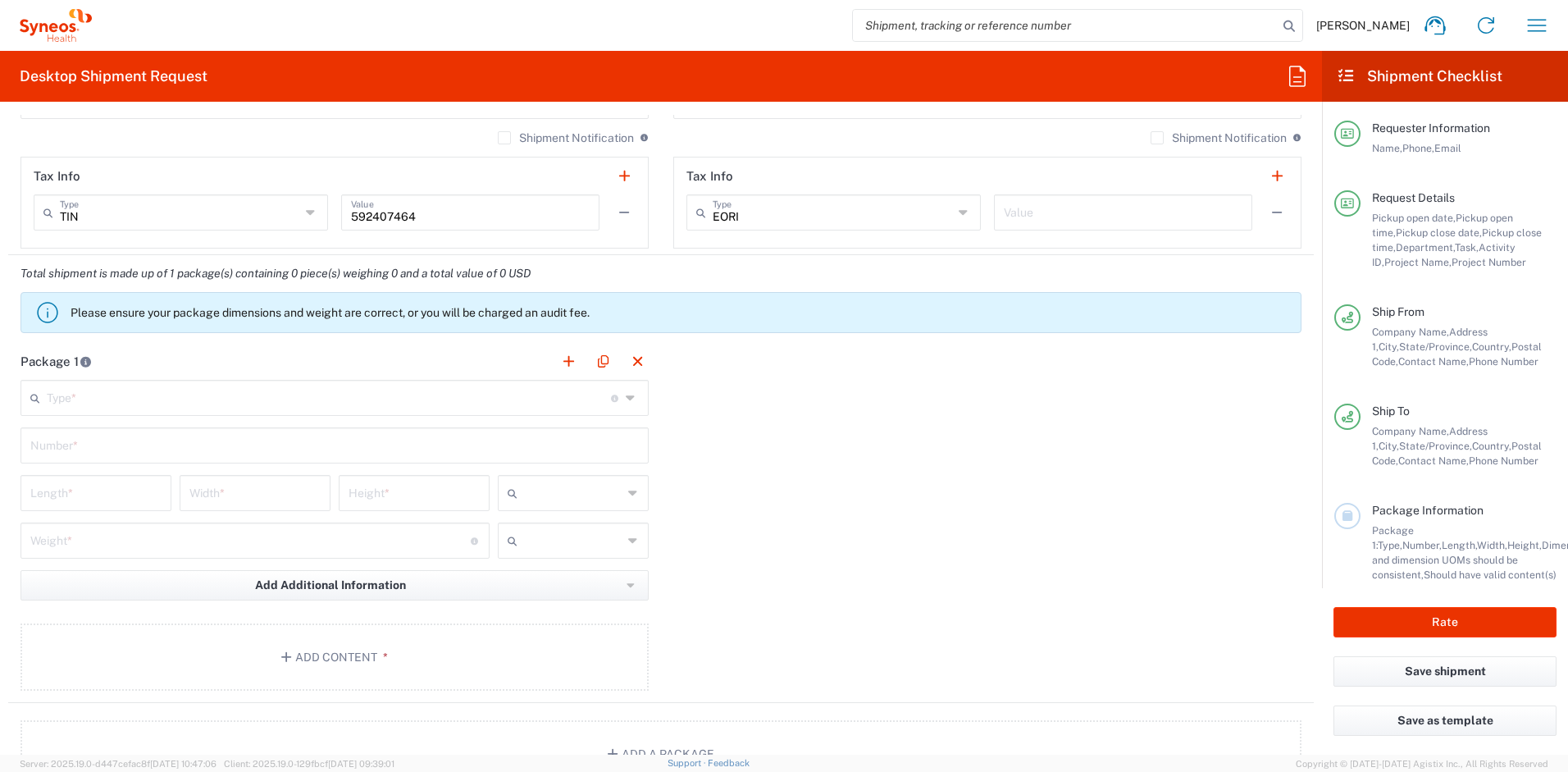
scroll to position [1578, 0]
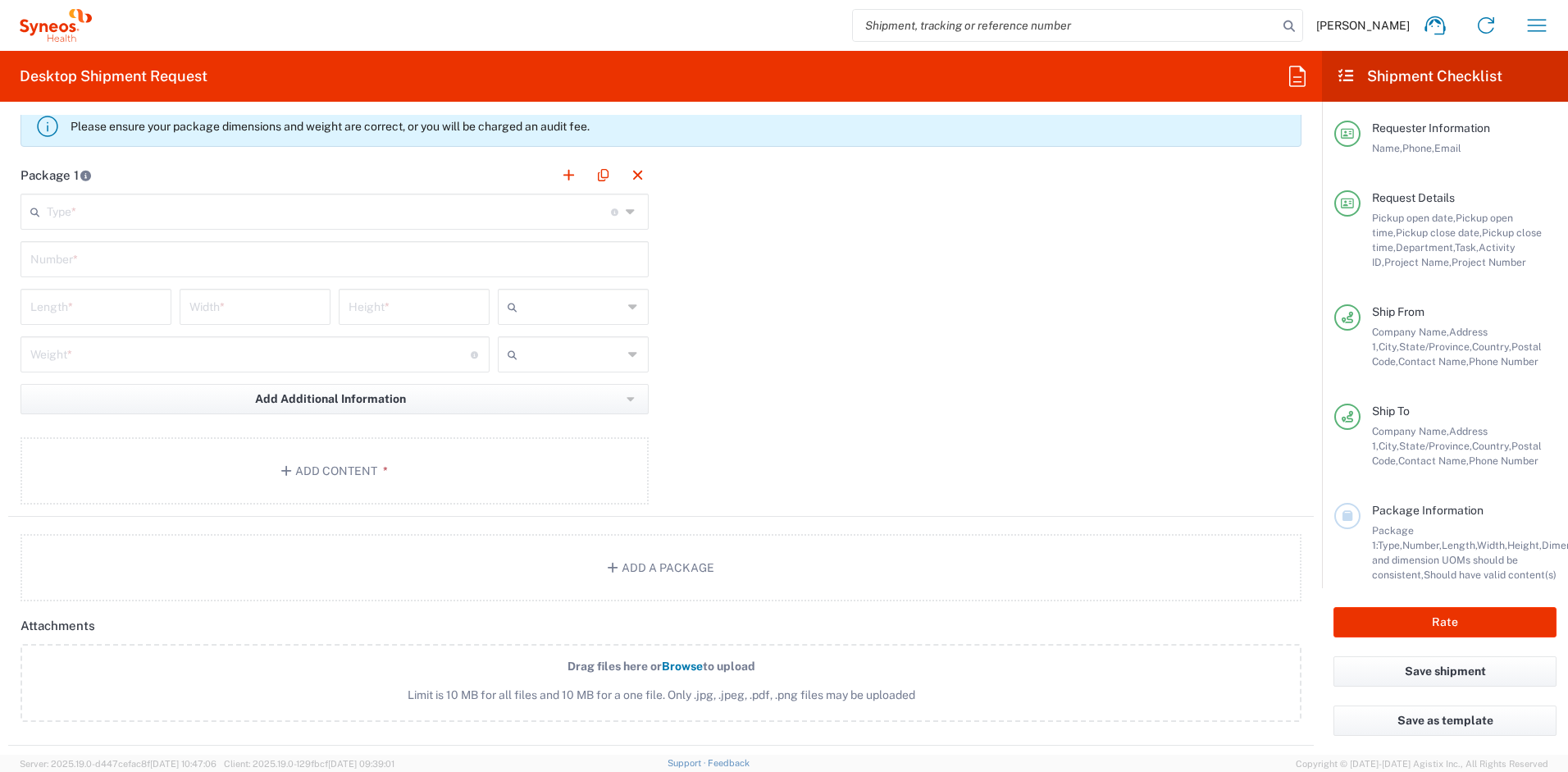
type input "Winfield"
click at [238, 215] on input "text" at bounding box center [329, 210] width 564 height 29
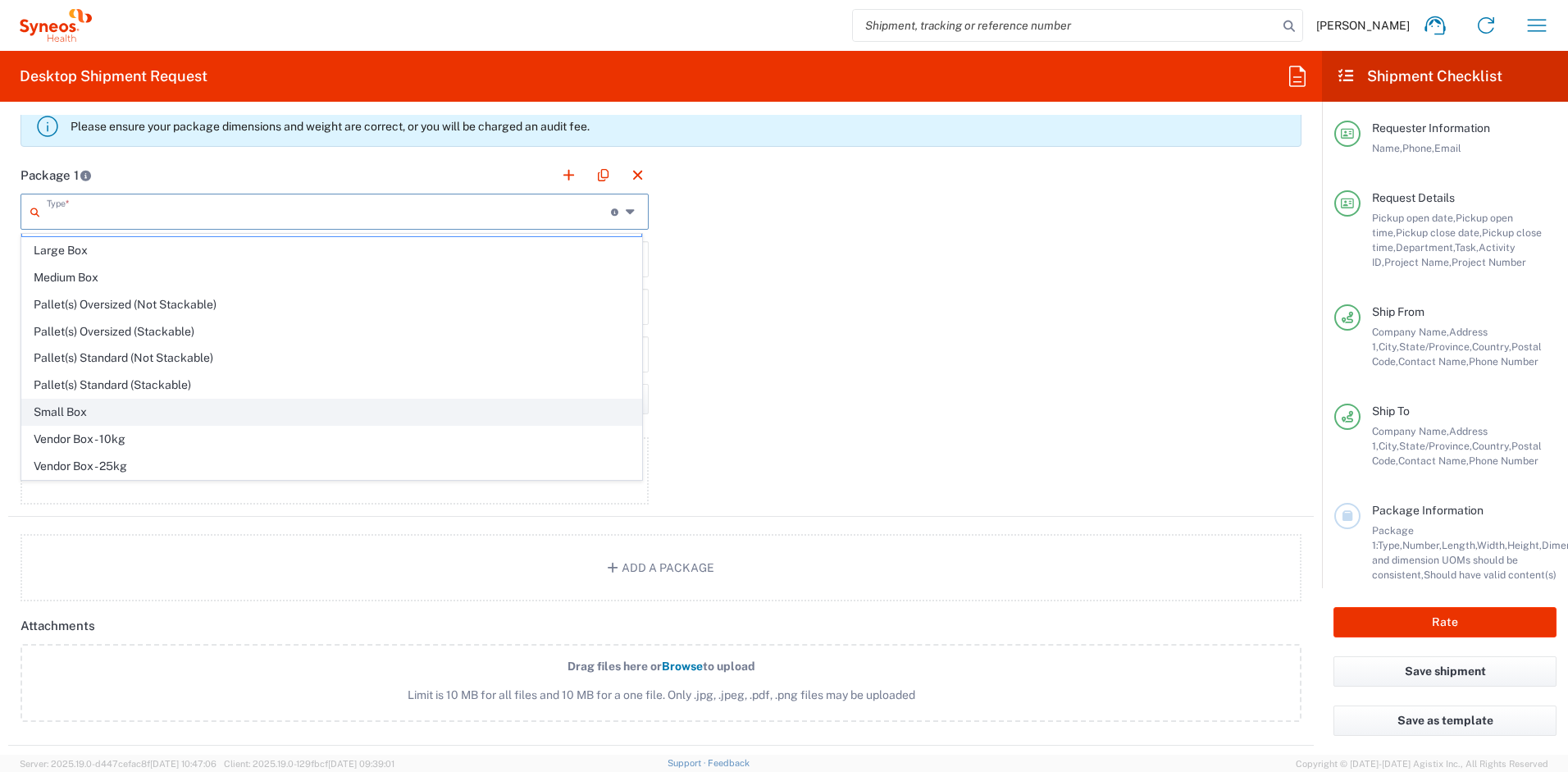
scroll to position [50, 0]
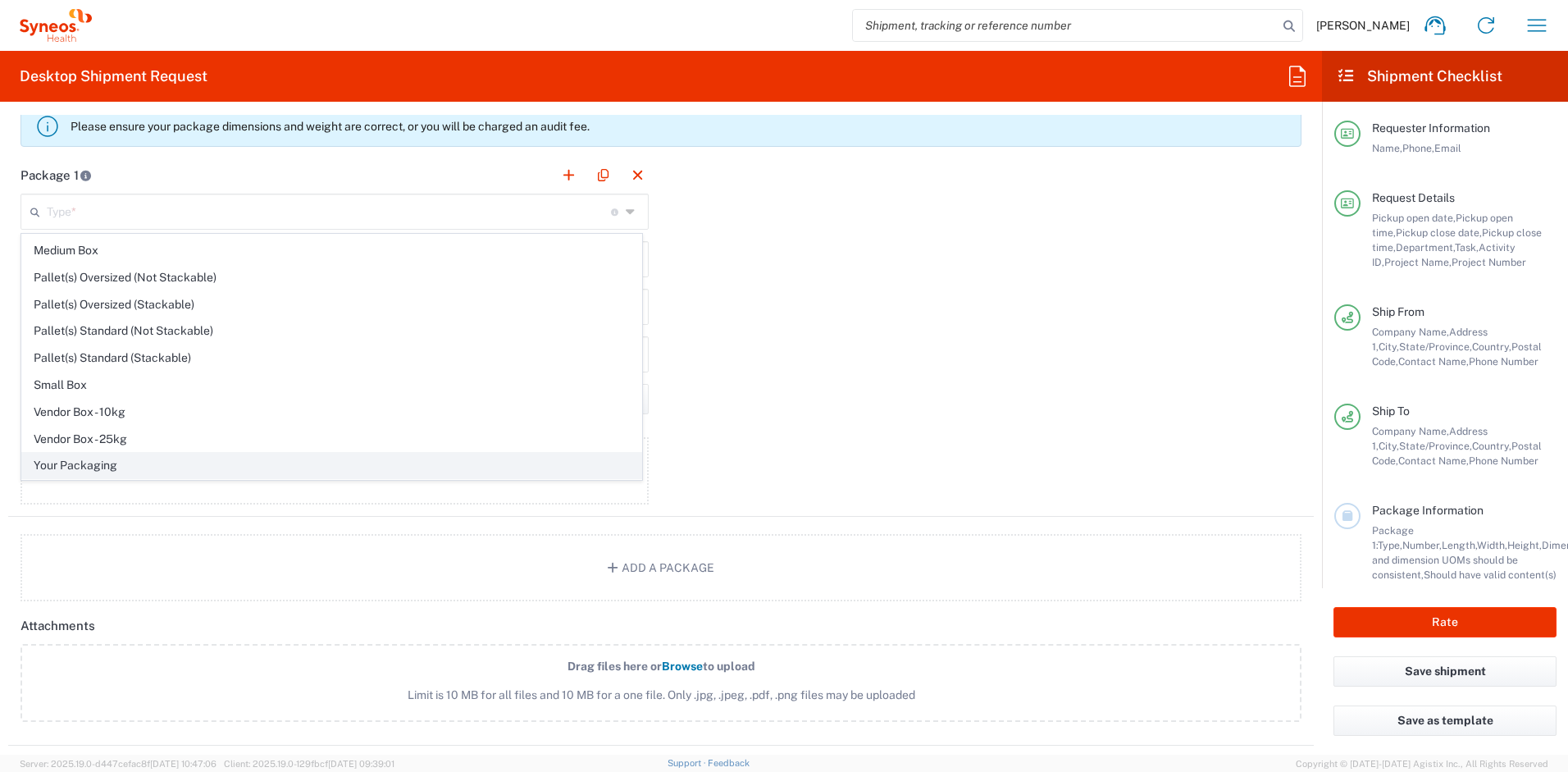
click at [115, 464] on span "Your Packaging" at bounding box center [332, 465] width 619 height 25
type input "Your Packaging"
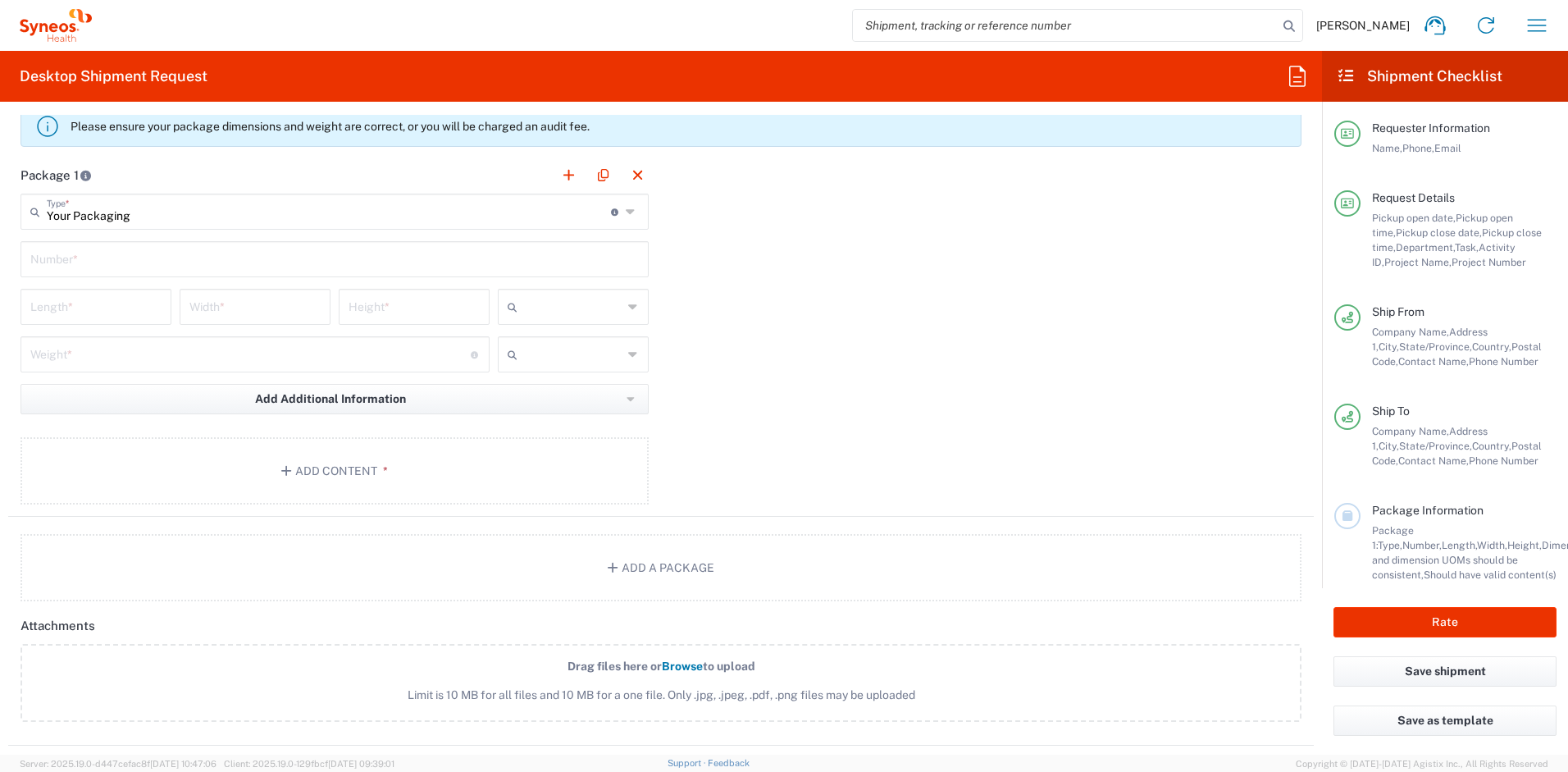
click at [127, 262] on input "text" at bounding box center [335, 258] width 609 height 29
type input "1"
click at [117, 304] on input "number" at bounding box center [96, 306] width 132 height 29
type input "13"
click at [243, 308] on input "number" at bounding box center [255, 306] width 132 height 29
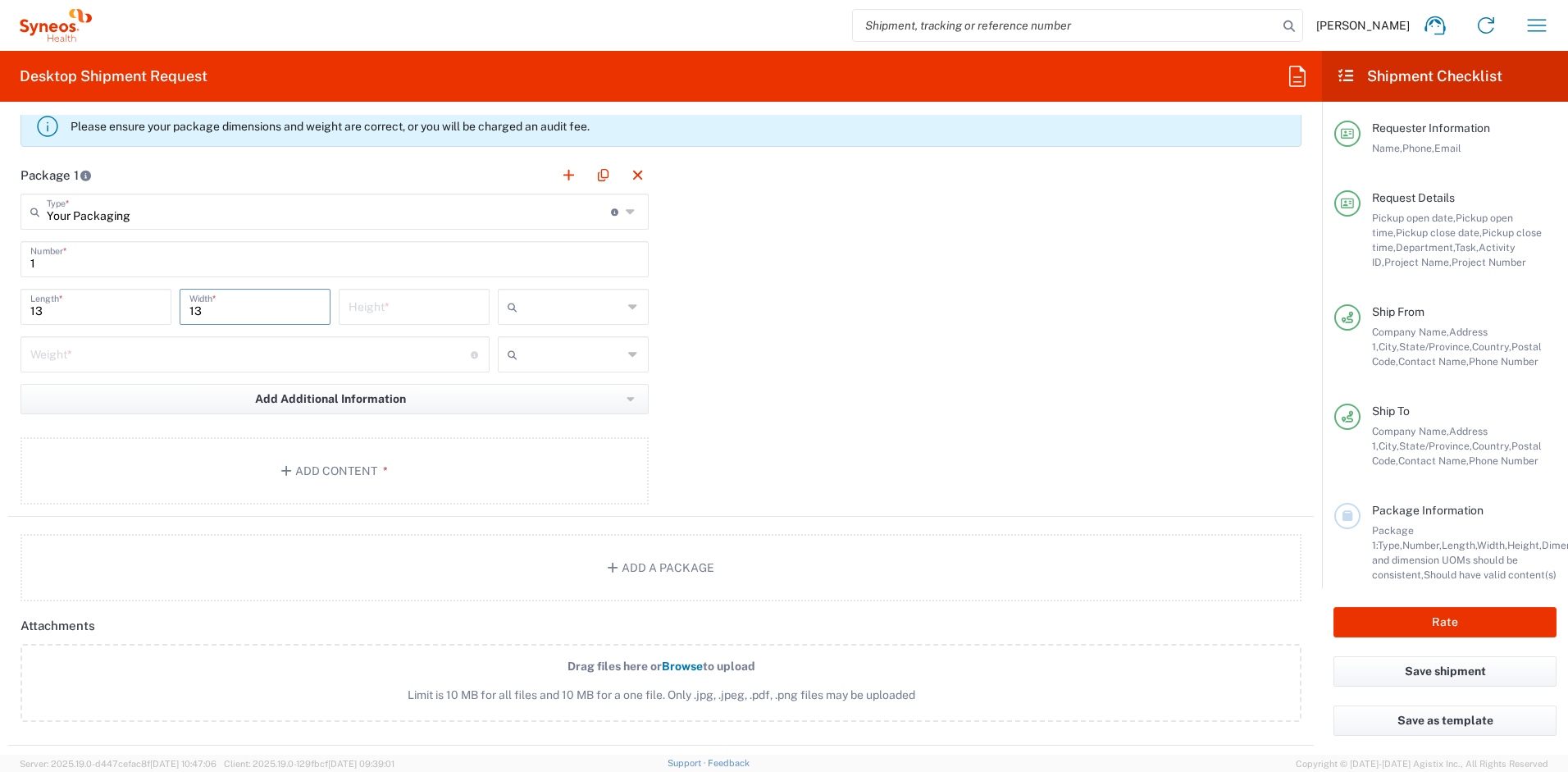
type input "13"
click at [434, 310] on input "number" at bounding box center [415, 306] width 132 height 29
type input "3"
click at [562, 309] on input "text" at bounding box center [573, 307] width 98 height 26
click at [541, 399] on span "in" at bounding box center [567, 396] width 146 height 25
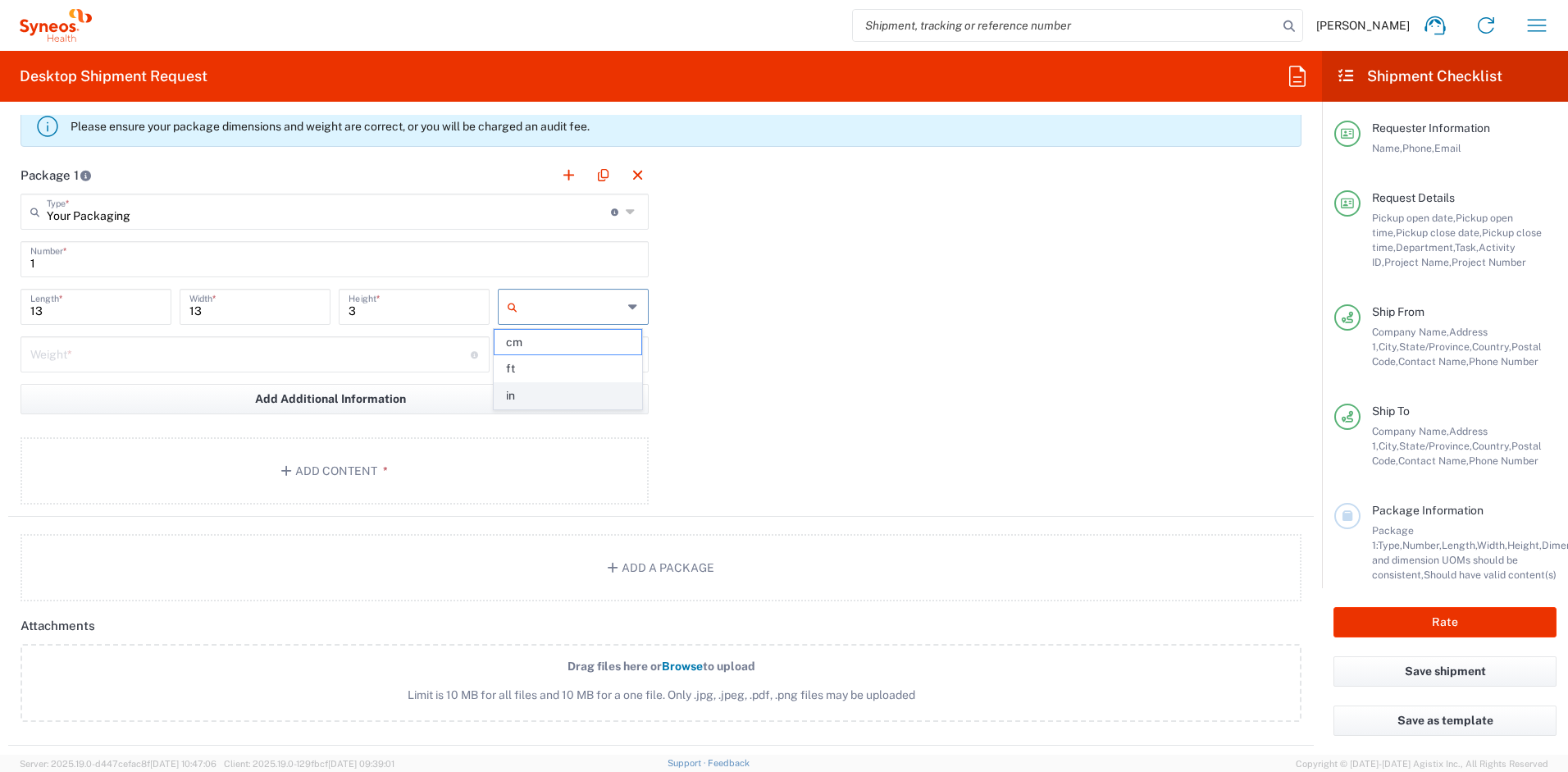
type input "in"
click at [156, 360] on input "number" at bounding box center [251, 354] width 440 height 29
type input "6"
click at [552, 360] on input "text" at bounding box center [573, 354] width 98 height 26
click at [540, 421] on span "lbs" at bounding box center [567, 416] width 146 height 25
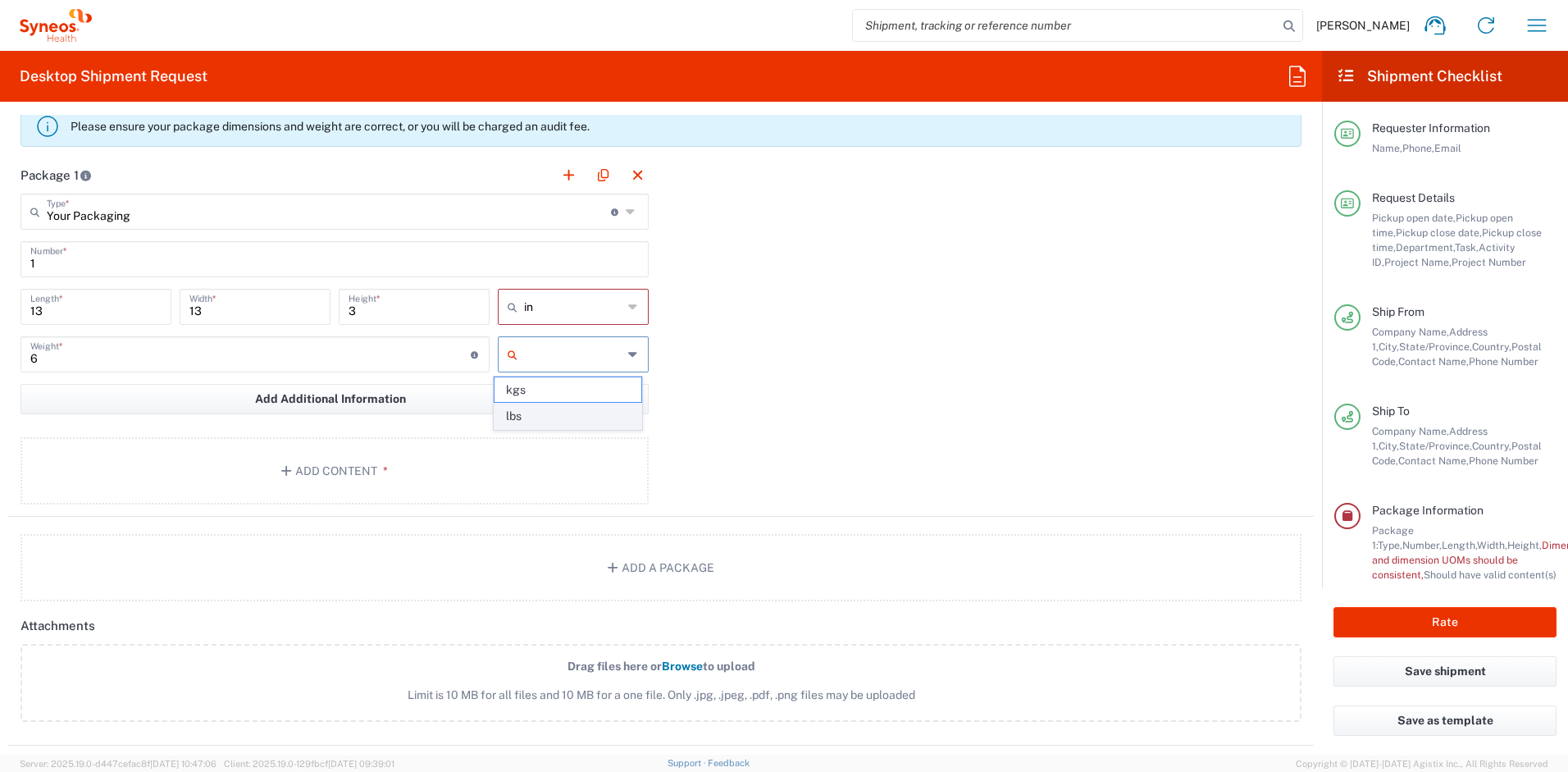
type input "lbs"
click at [377, 472] on span "*" at bounding box center [382, 471] width 11 height 14
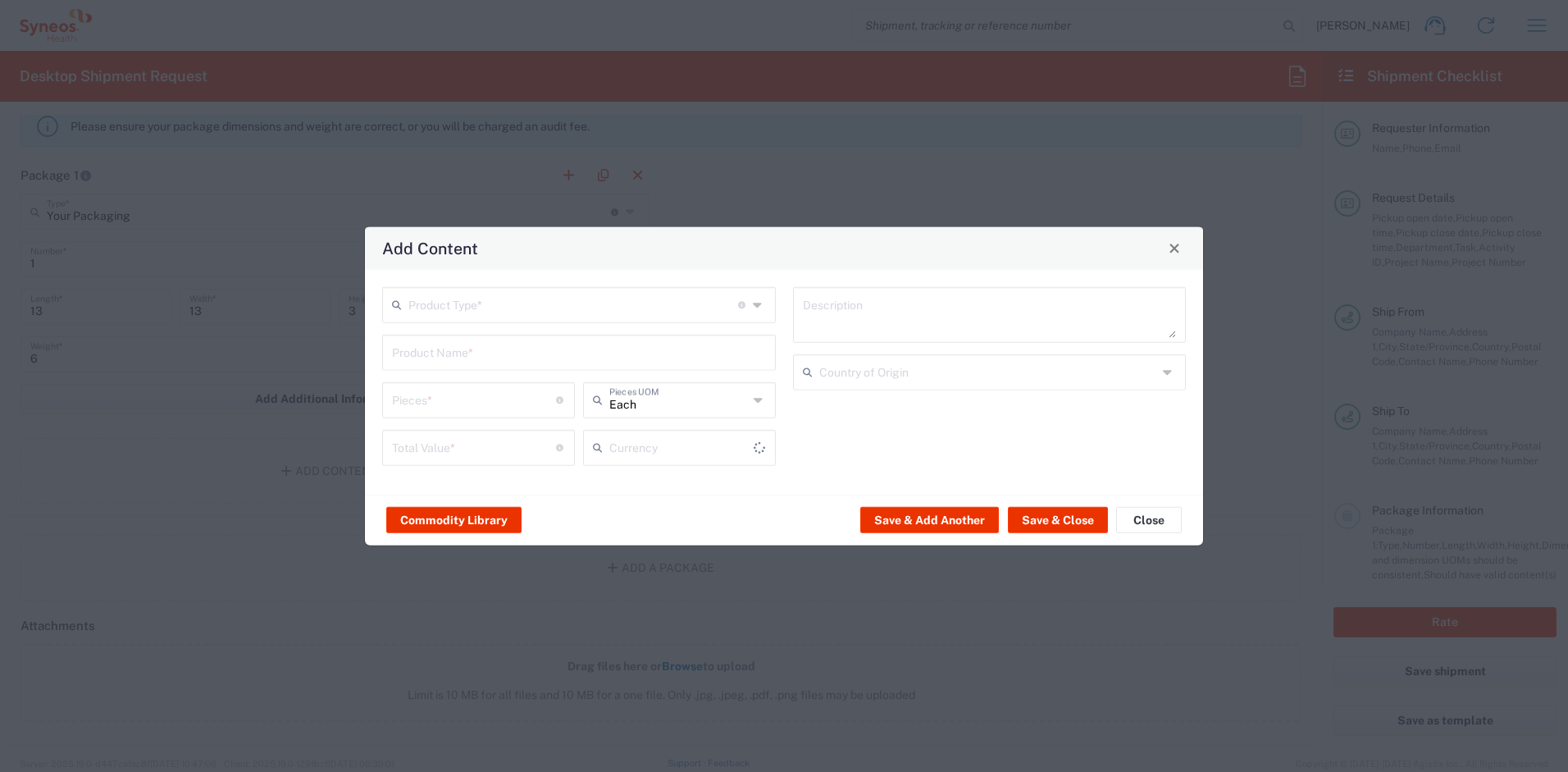
type input "US Dollar"
click at [558, 310] on input "text" at bounding box center [573, 303] width 330 height 29
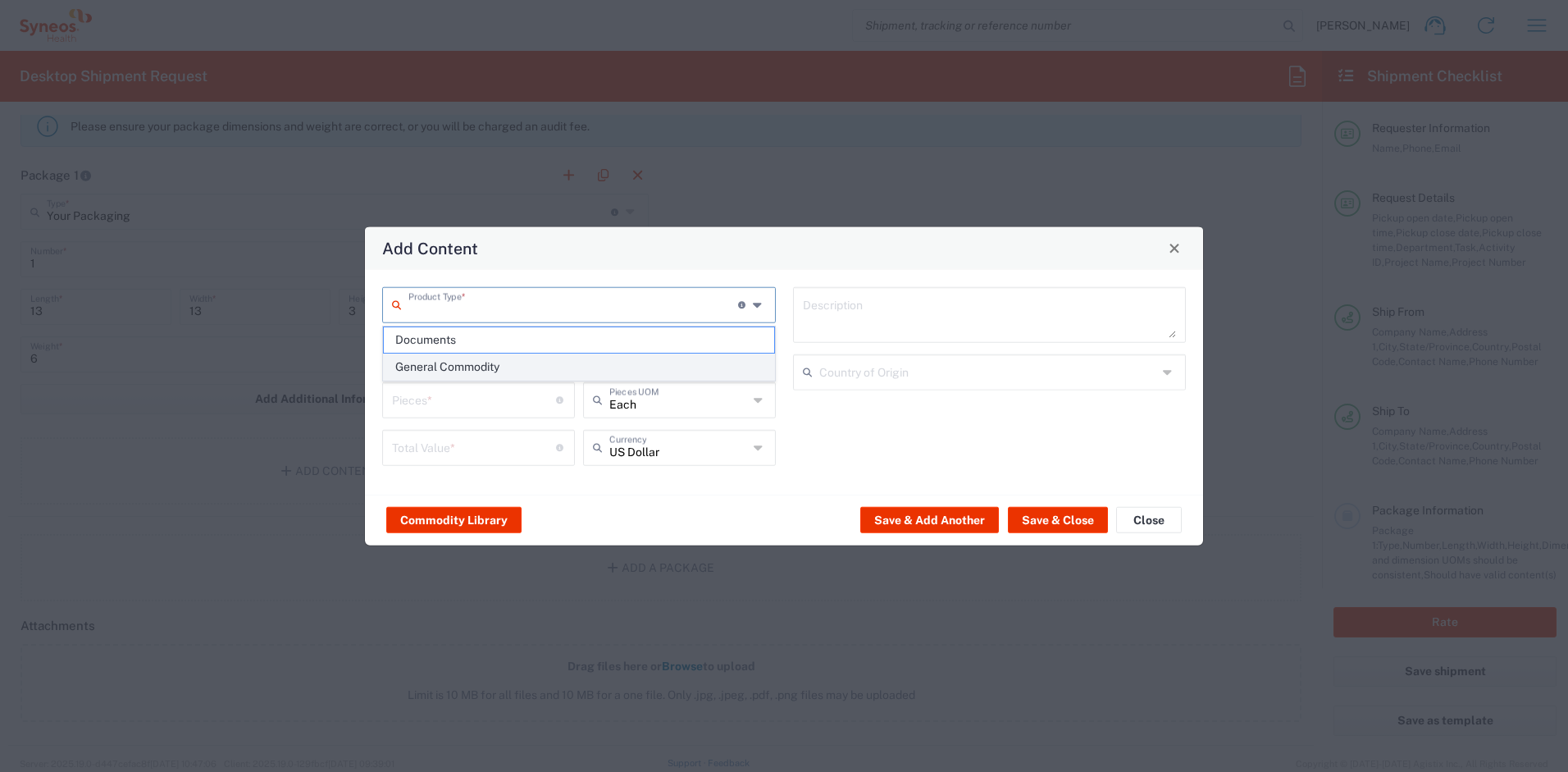
click at [540, 371] on span "General Commodity" at bounding box center [579, 367] width 390 height 25
type input "General Commodity"
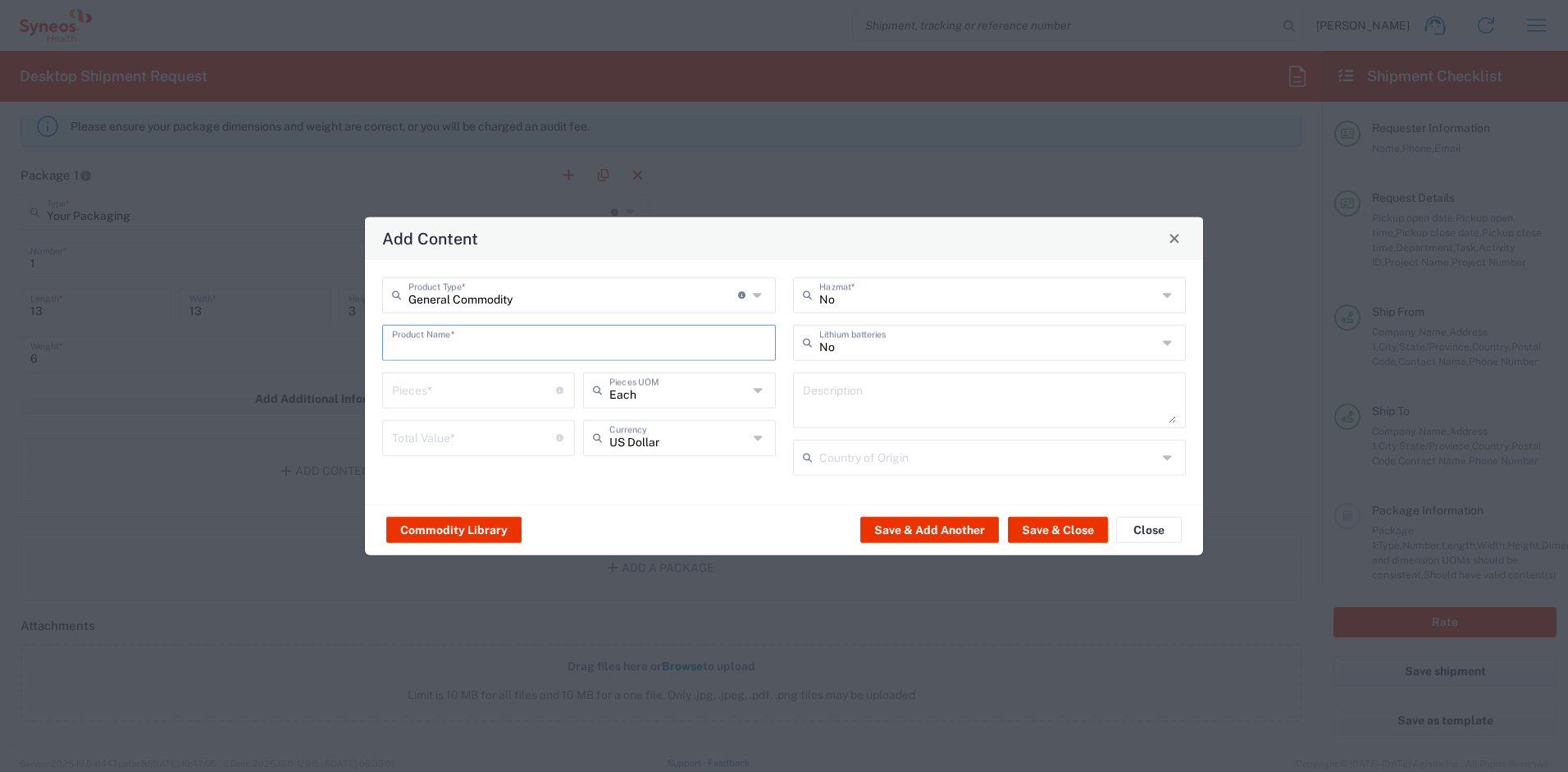
click at [508, 343] on input "text" at bounding box center [579, 341] width 374 height 29
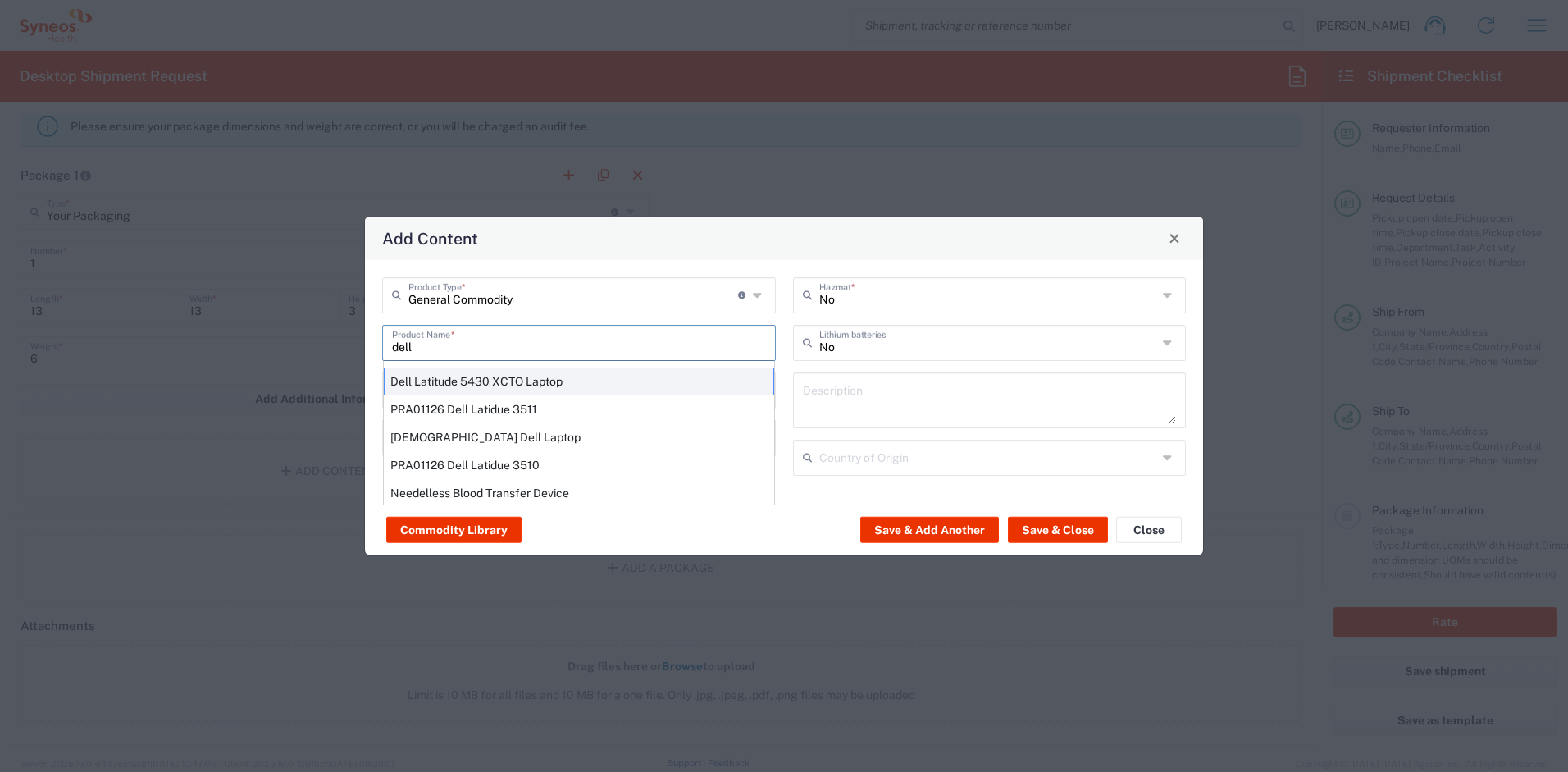
click at [485, 383] on div "Dell Latitude 5430 XCTO Laptop" at bounding box center [579, 381] width 390 height 28
type input "Dell Latitude 5430 XCTO Laptop"
type input "1"
type textarea "BaseIntel Core i7-1265U vProÂ® Processor - 14" 16 GB RAM - 512 GB SSD"
type input "[GEOGRAPHIC_DATA]"
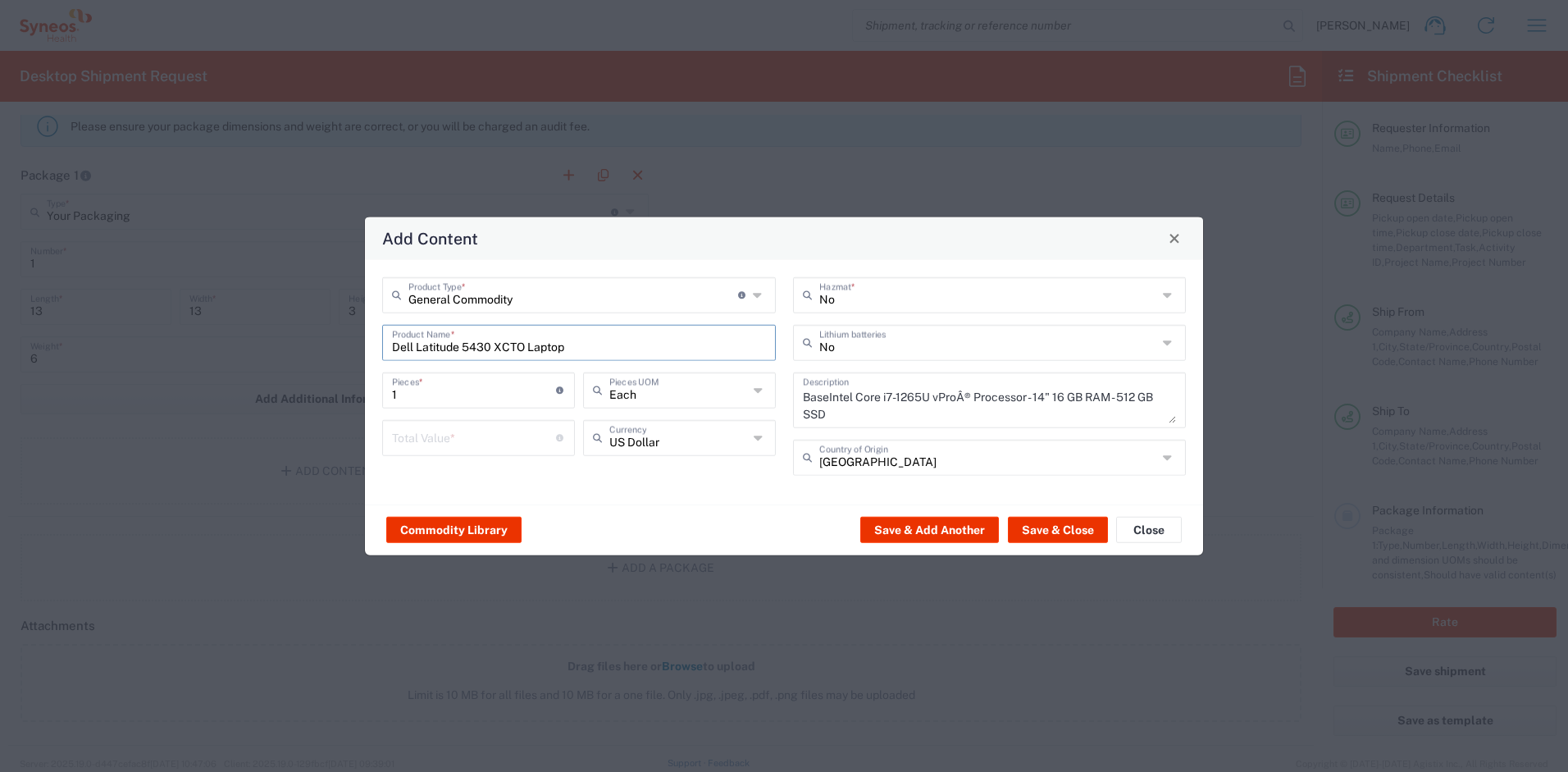
click at [452, 439] on input "number" at bounding box center [474, 436] width 164 height 29
type input "500"
click at [1041, 528] on button "Save & Close" at bounding box center [1058, 529] width 100 height 26
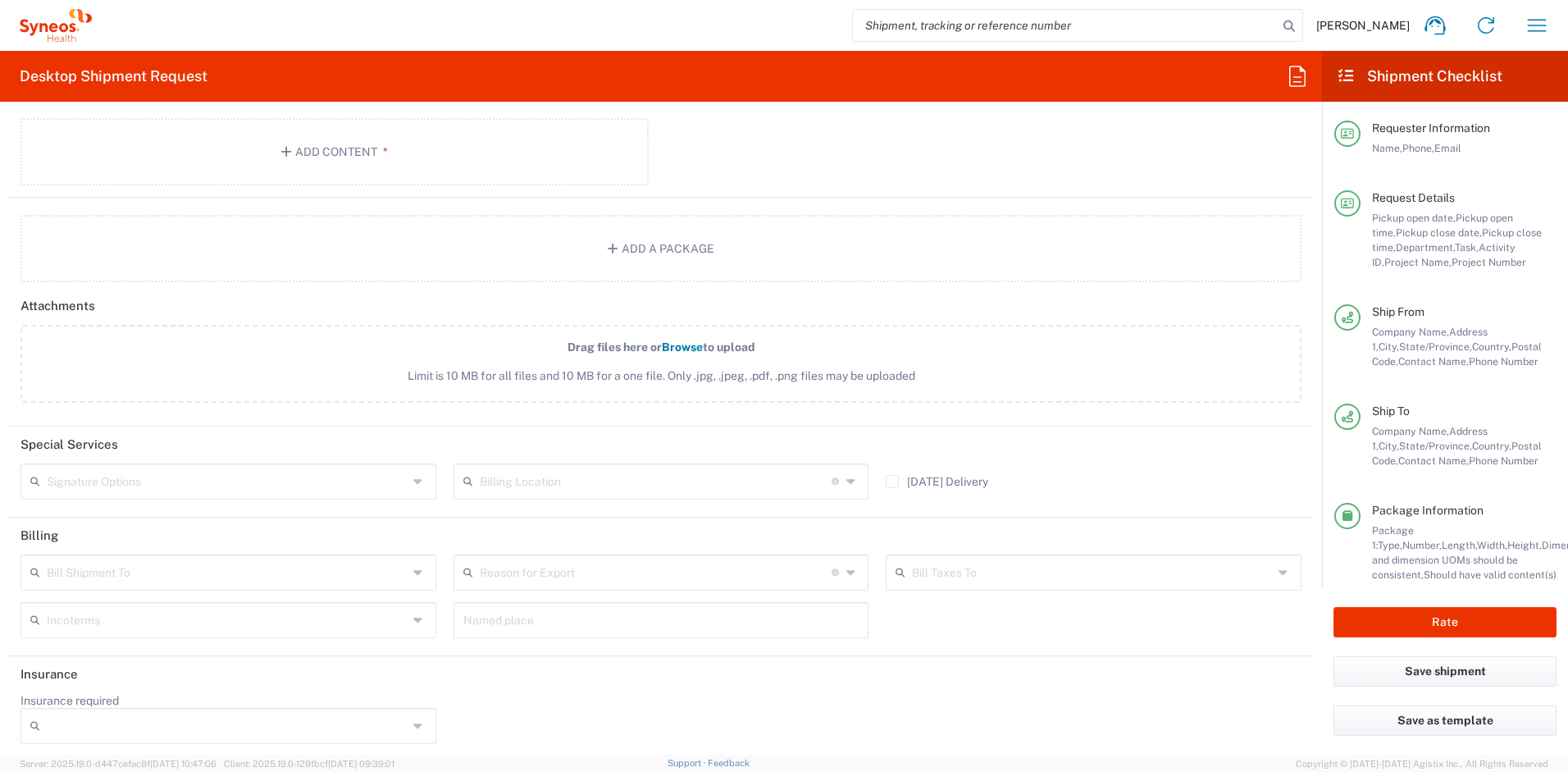
scroll to position [2001, 0]
click at [145, 483] on input "text" at bounding box center [227, 473] width 361 height 29
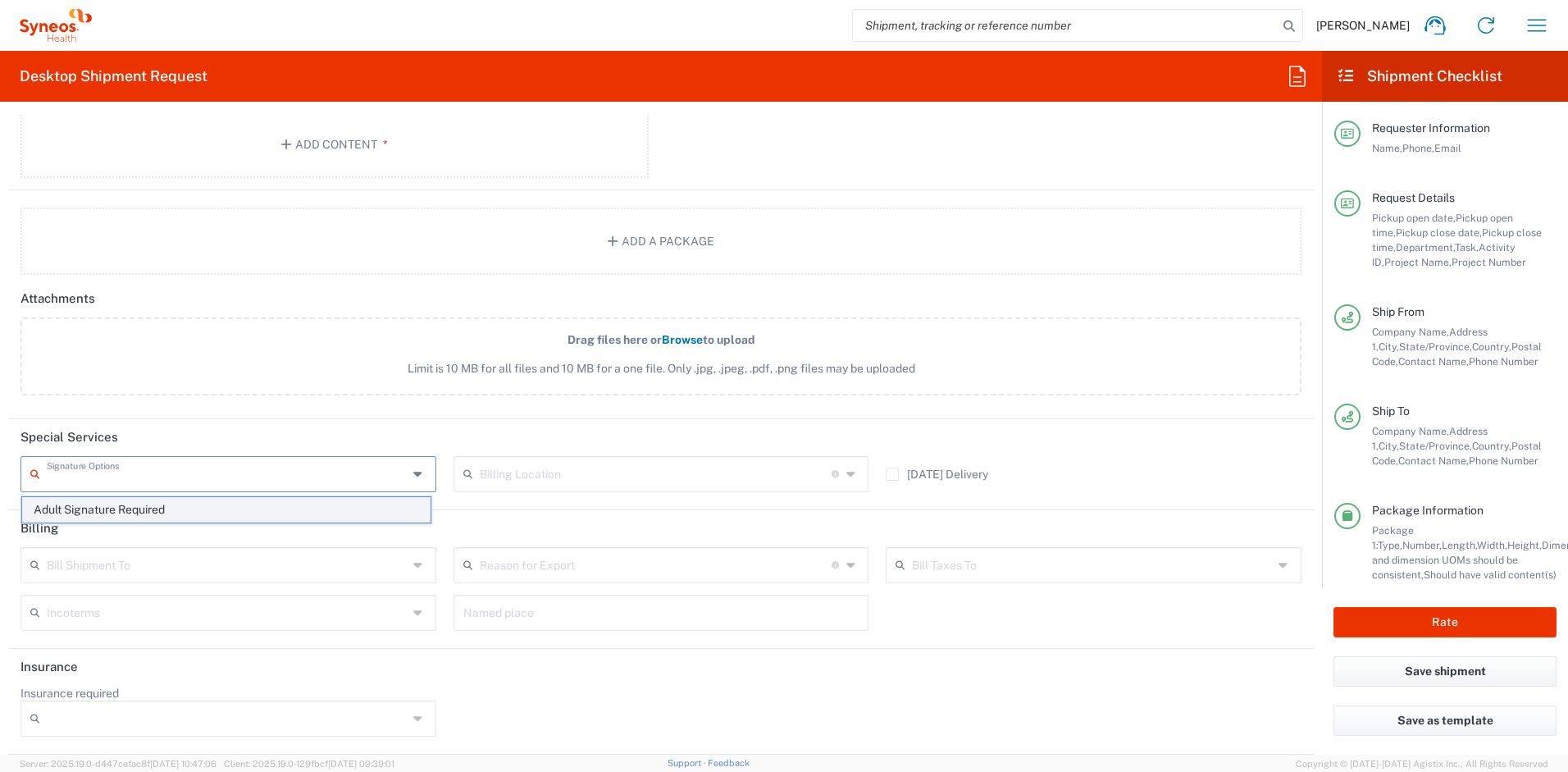
click at [142, 512] on span "Adult Signature Required" at bounding box center [226, 510] width 408 height 25
type input "Adult Signature Required"
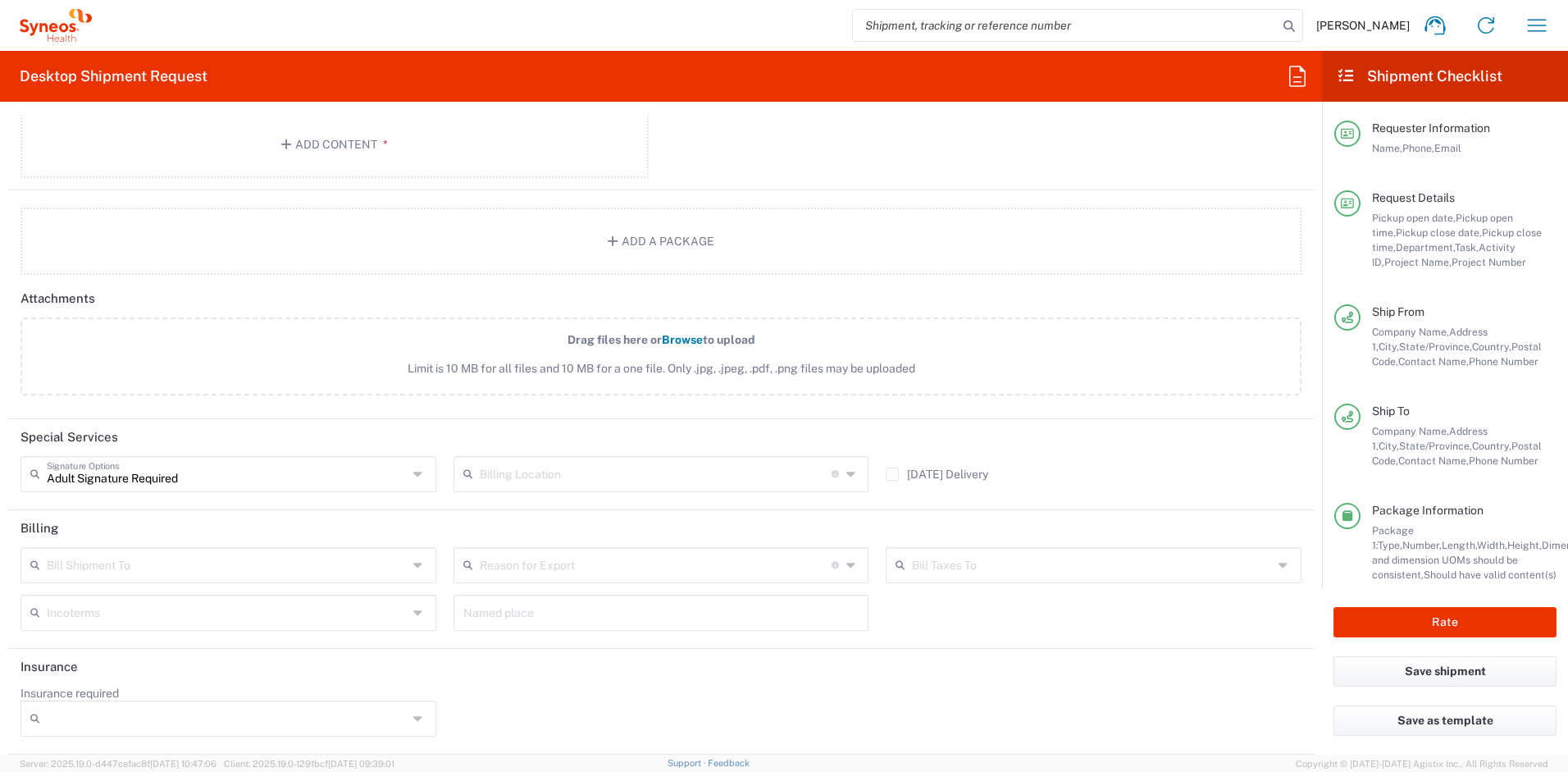
click at [445, 435] on header "Special Services" at bounding box center [661, 437] width 1306 height 37
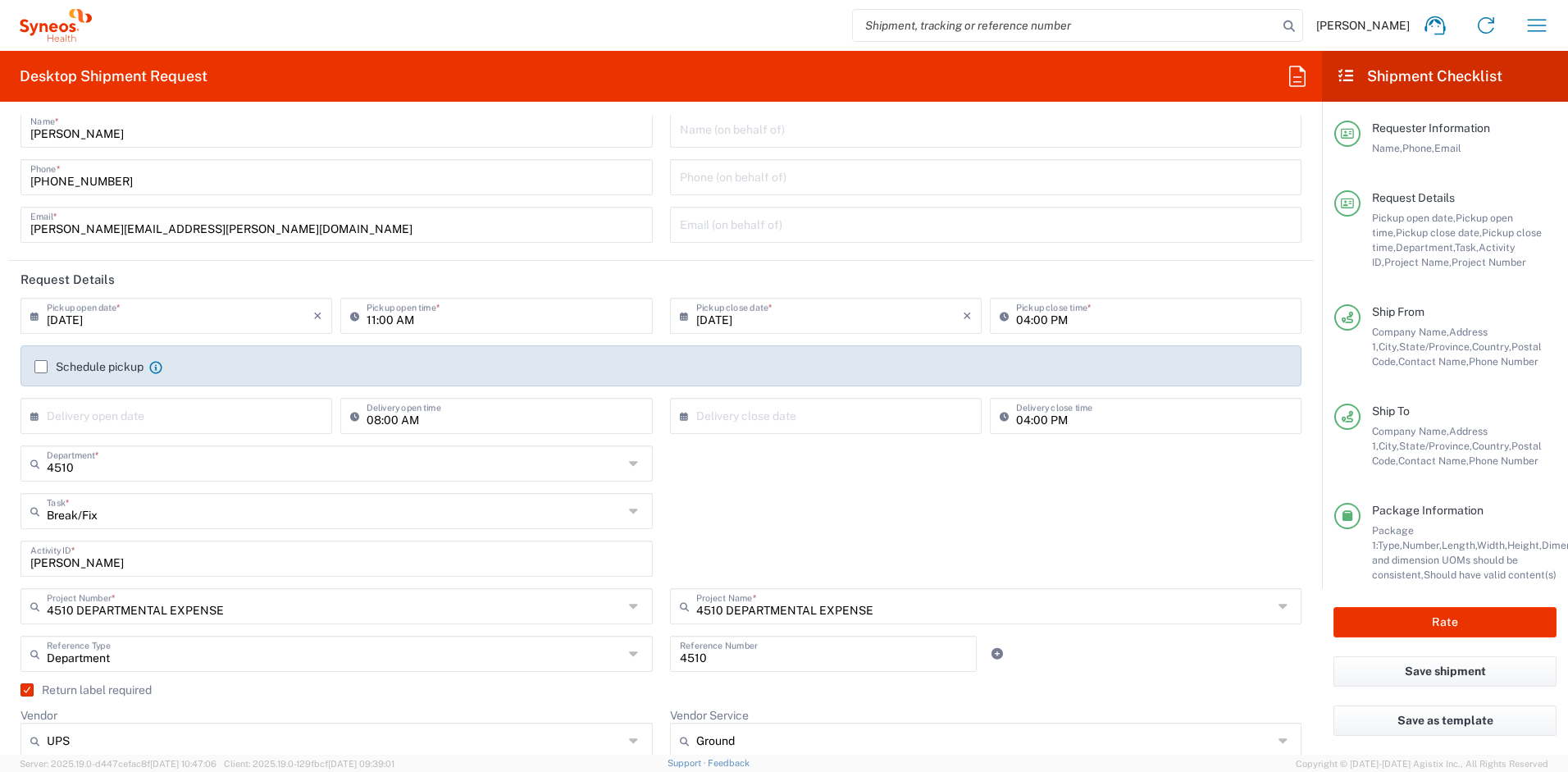
scroll to position [0, 0]
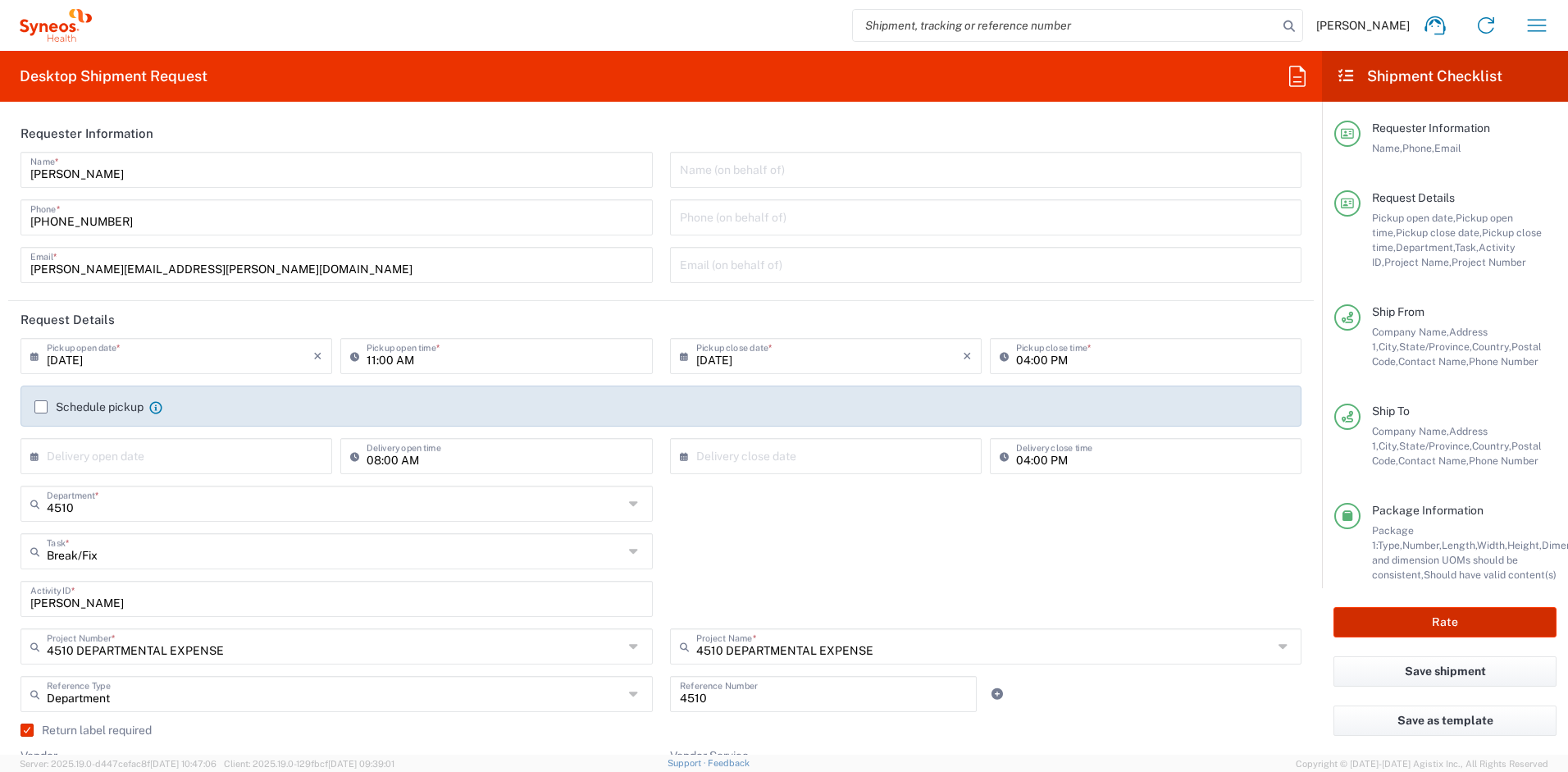
click at [1433, 619] on button "Rate" at bounding box center [1444, 622] width 223 height 31
type input "4510 DEPARTMENTAL EXPENSE"
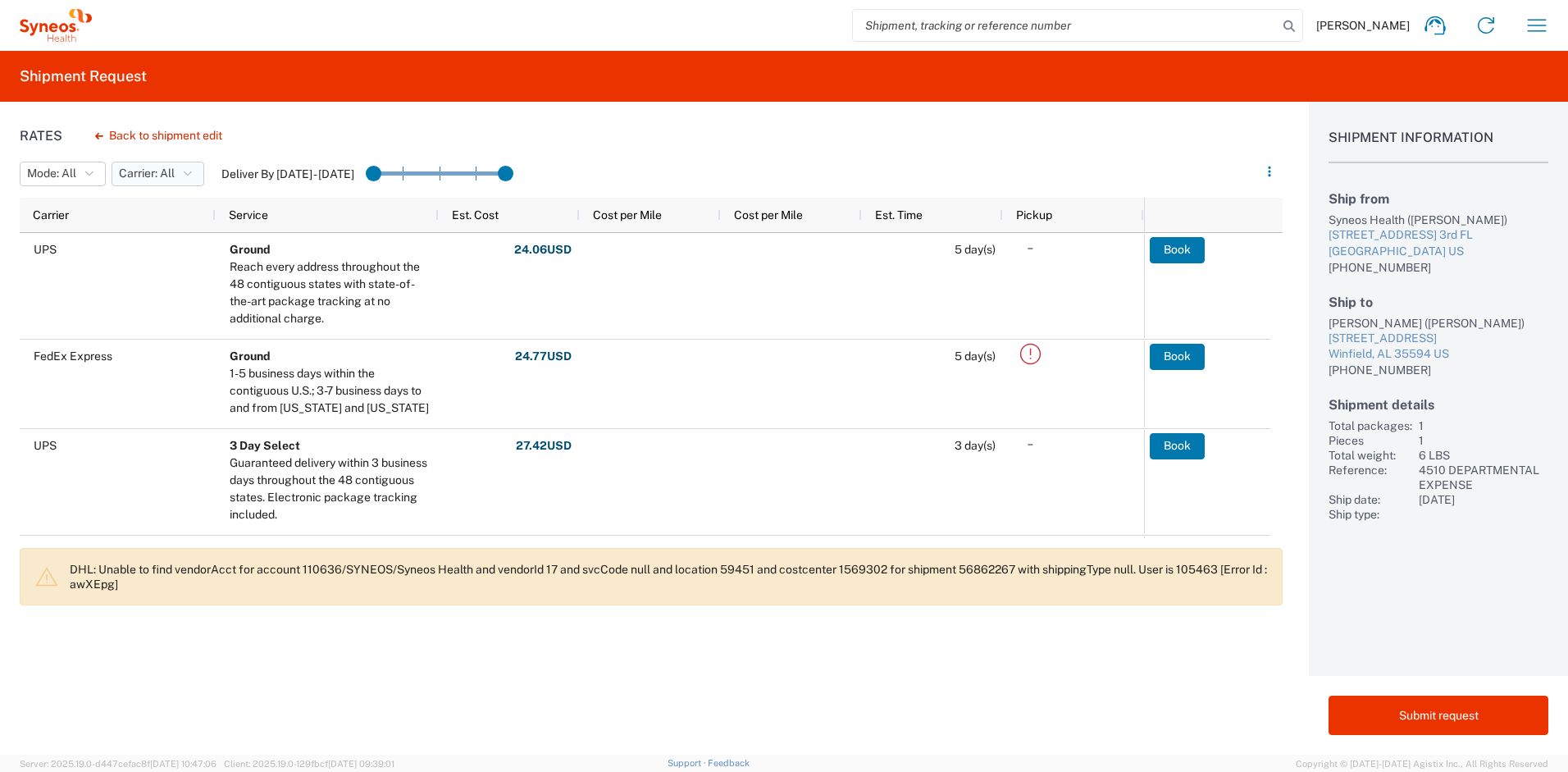
click at [179, 179] on button "Carrier: All" at bounding box center [158, 173] width 93 height 24
click at [155, 266] on span "UPS" at bounding box center [209, 260] width 191 height 25
click at [158, 179] on span "Carrier: All, UPS" at bounding box center [160, 173] width 84 height 15
click at [144, 205] on span "All" at bounding box center [209, 209] width 191 height 25
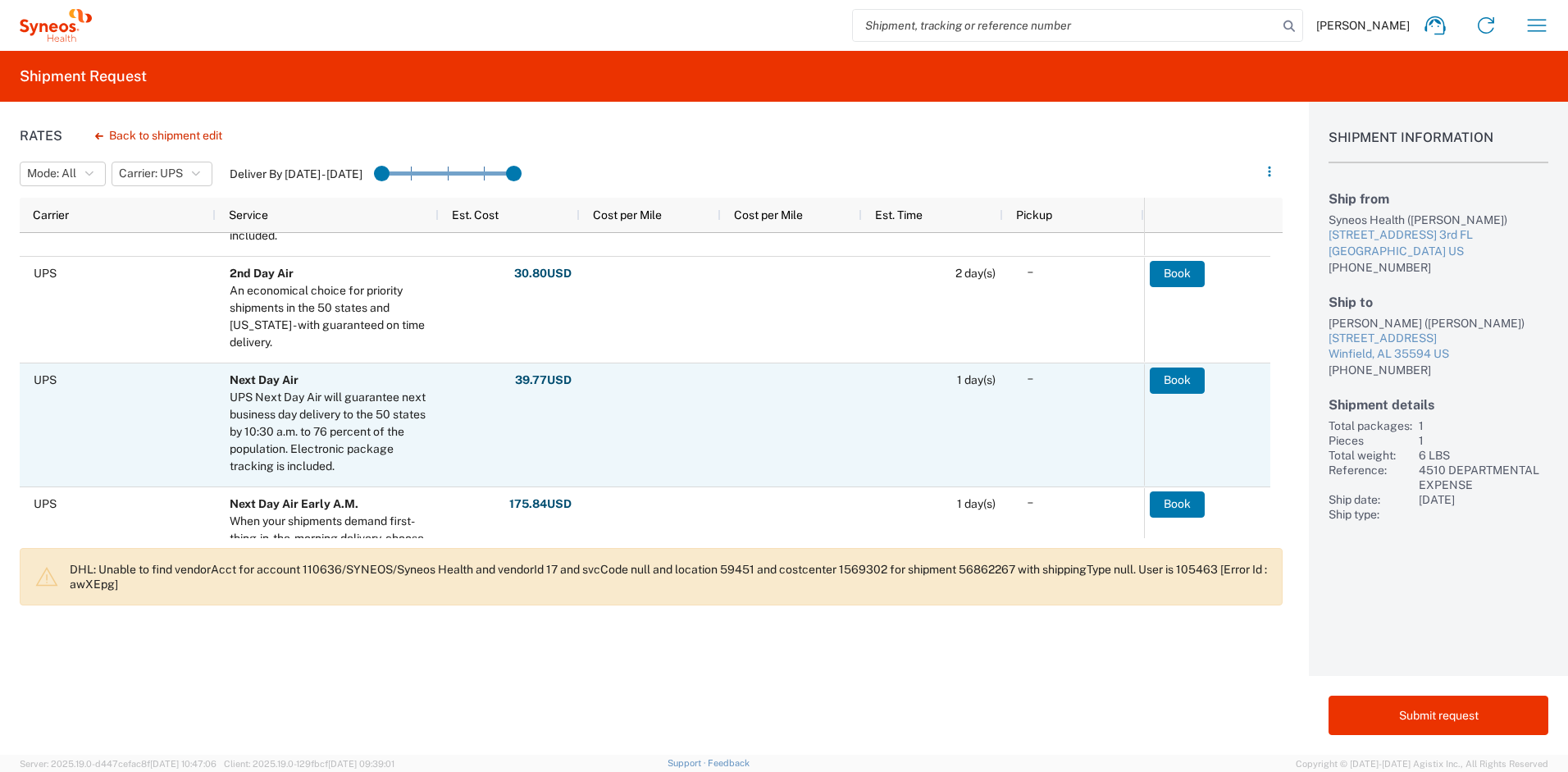
scroll to position [228, 0]
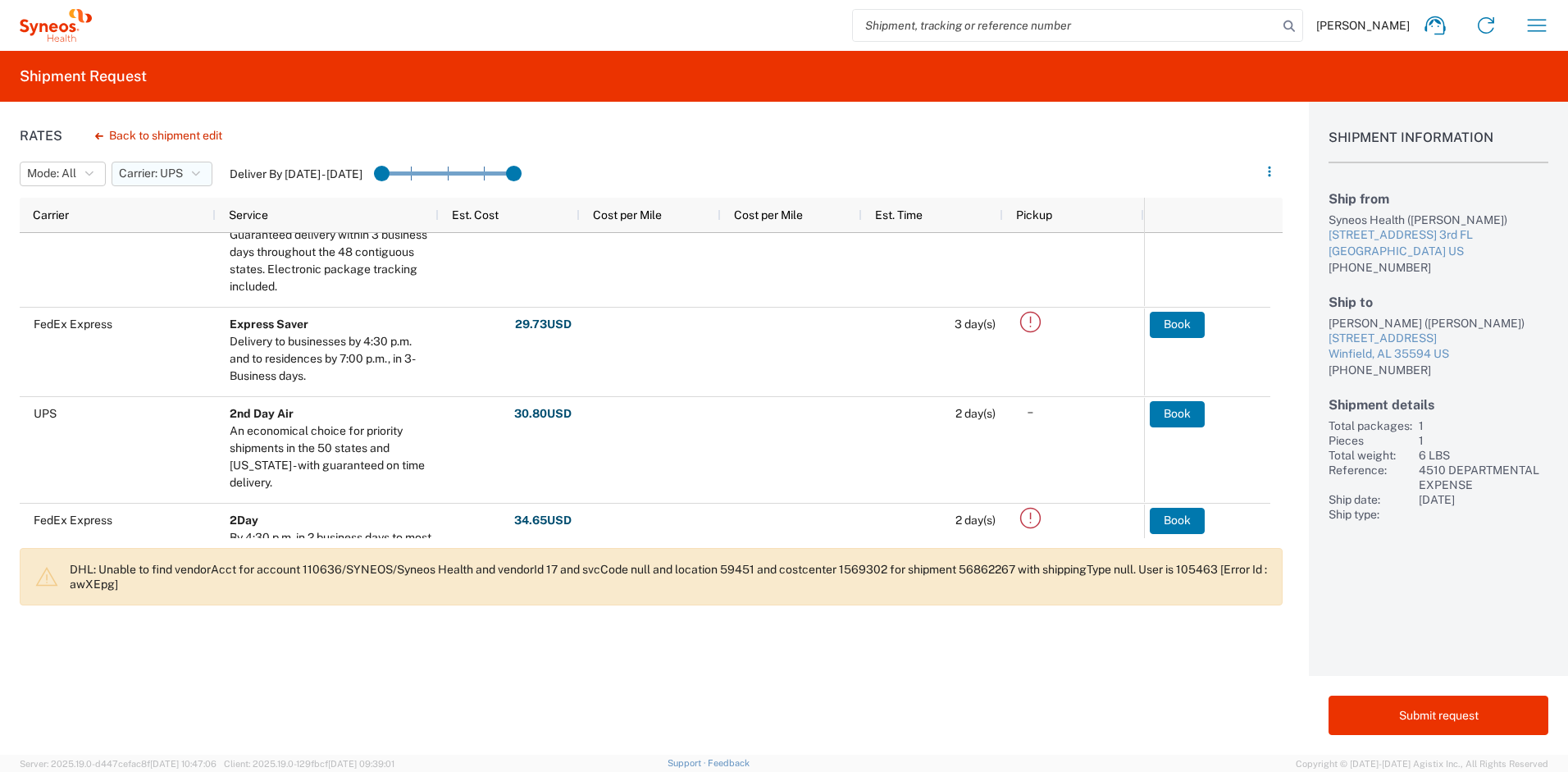
click at [145, 170] on span "Carrier: UPS" at bounding box center [151, 173] width 64 height 15
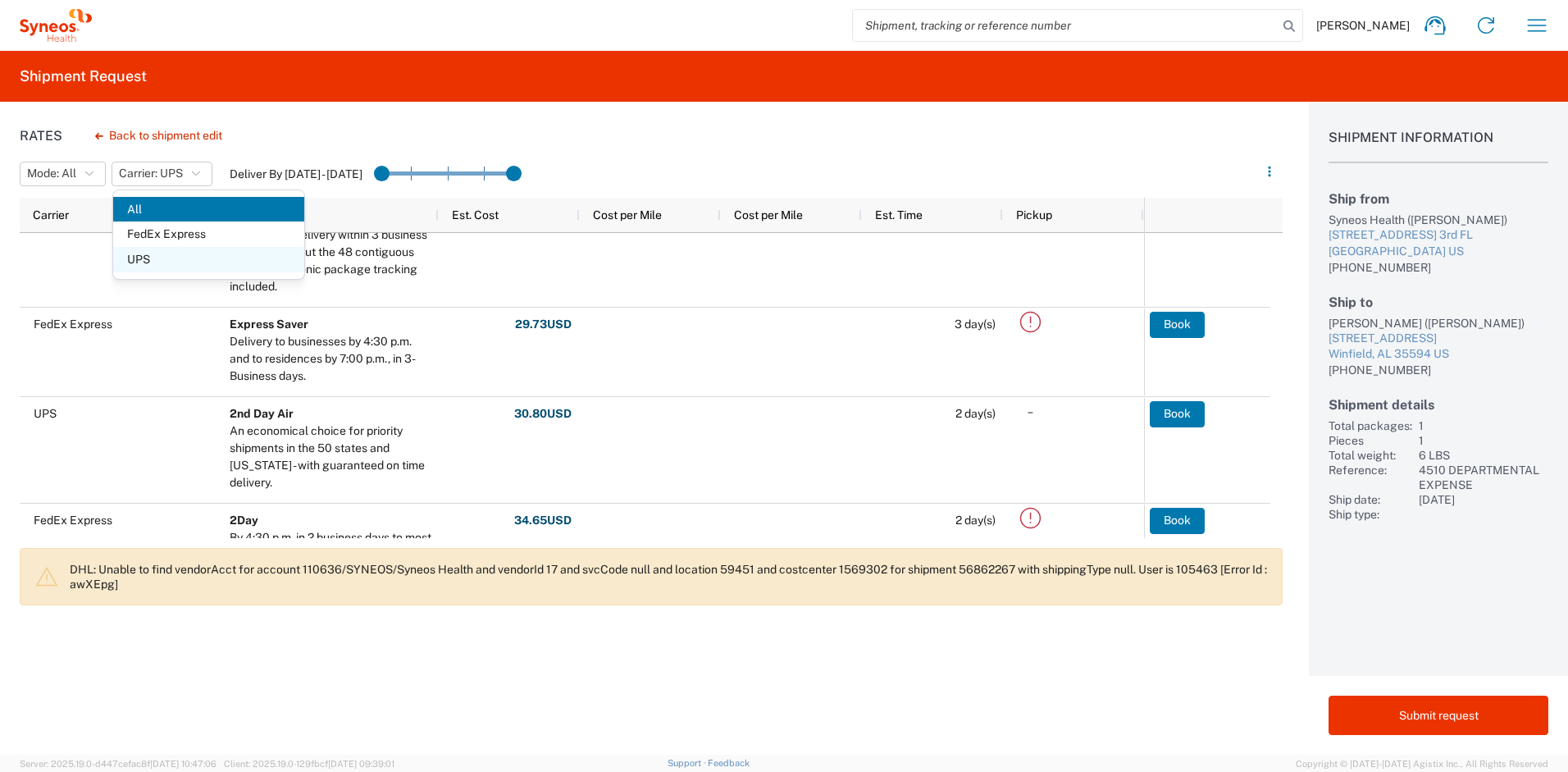
click at [158, 258] on span "UPS" at bounding box center [209, 260] width 191 height 25
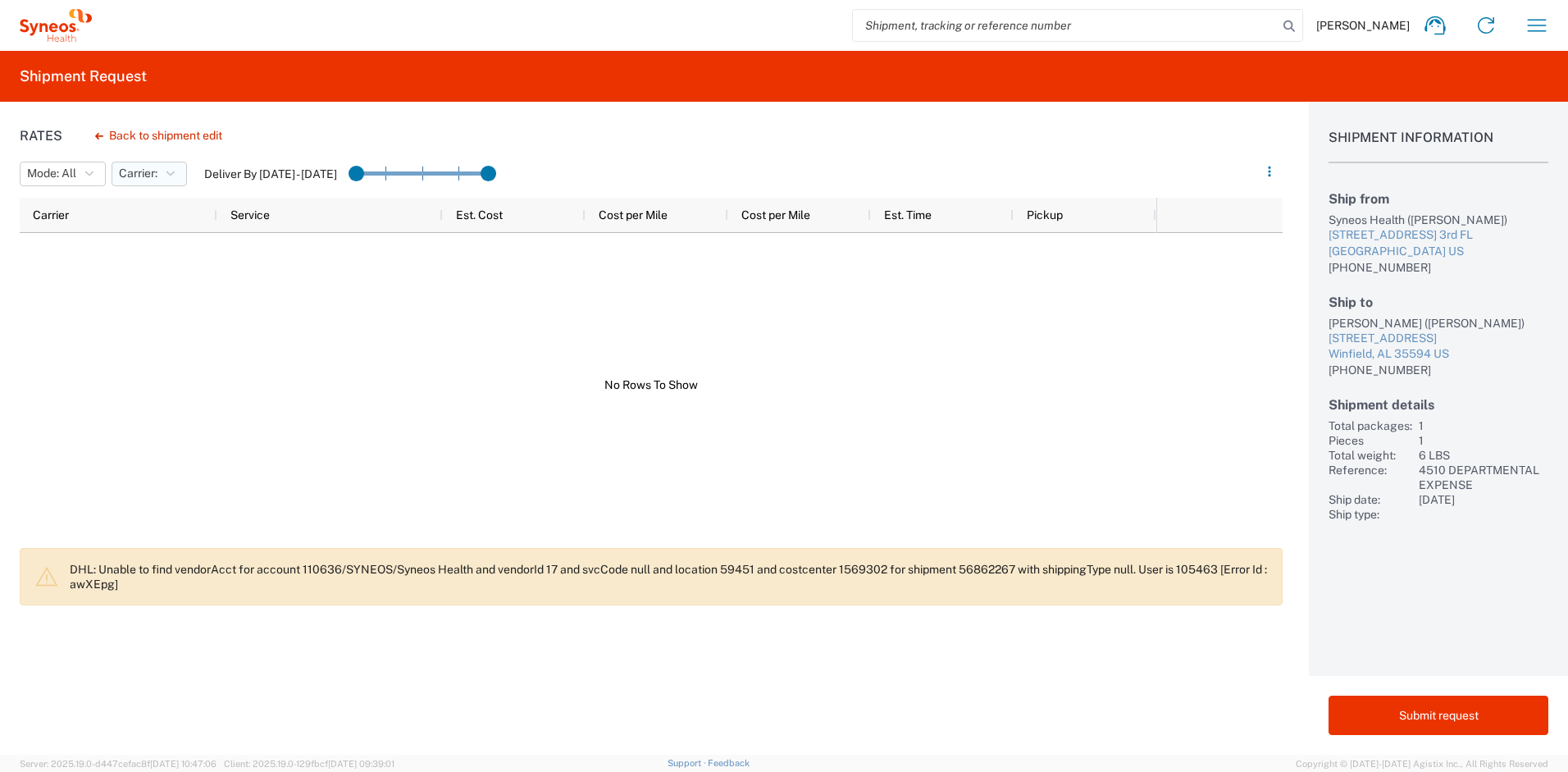
click at [160, 179] on button "Carrier:" at bounding box center [150, 173] width 76 height 24
click at [162, 261] on span "UPS" at bounding box center [209, 260] width 191 height 25
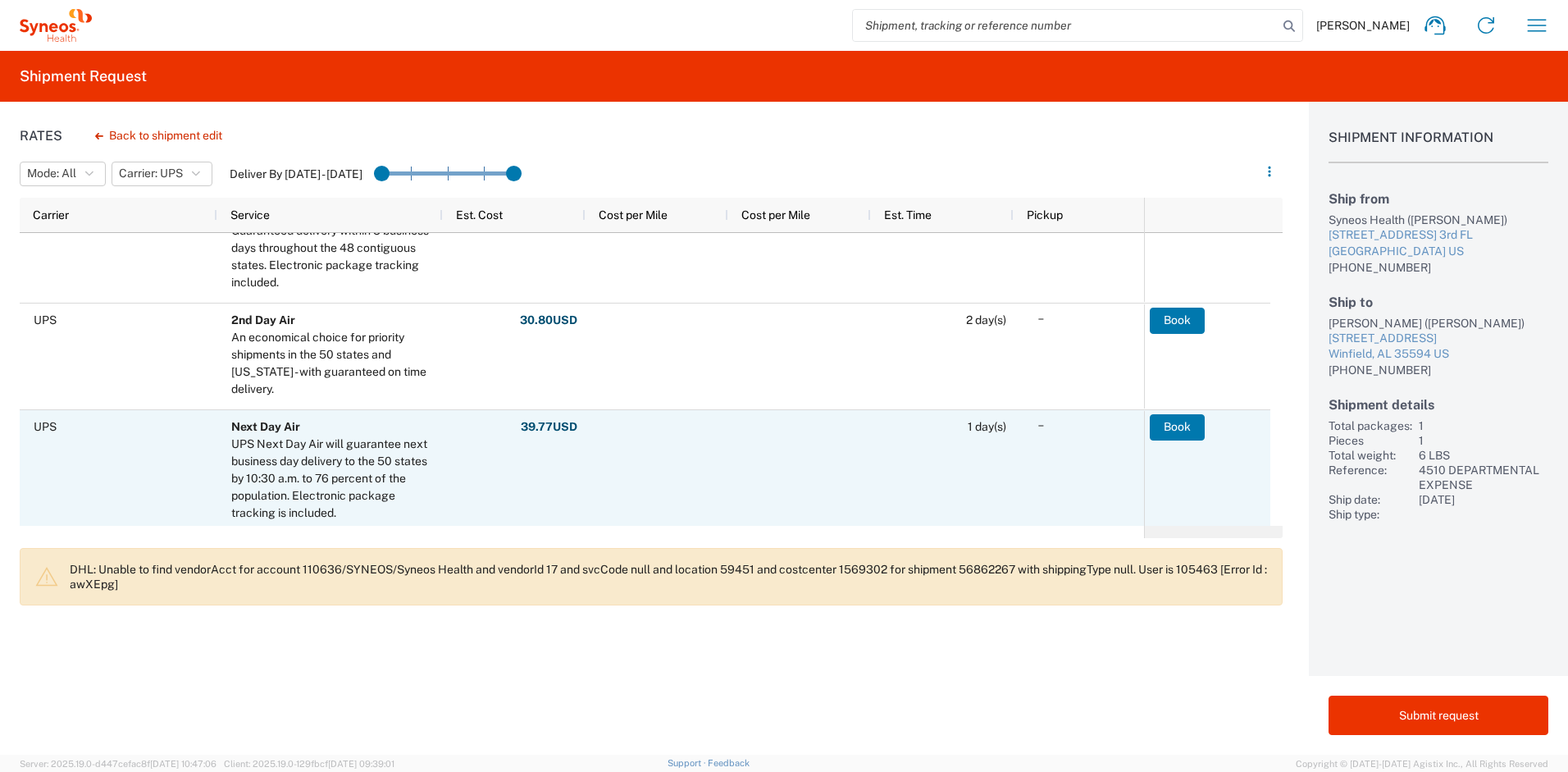
scroll to position [240, 0]
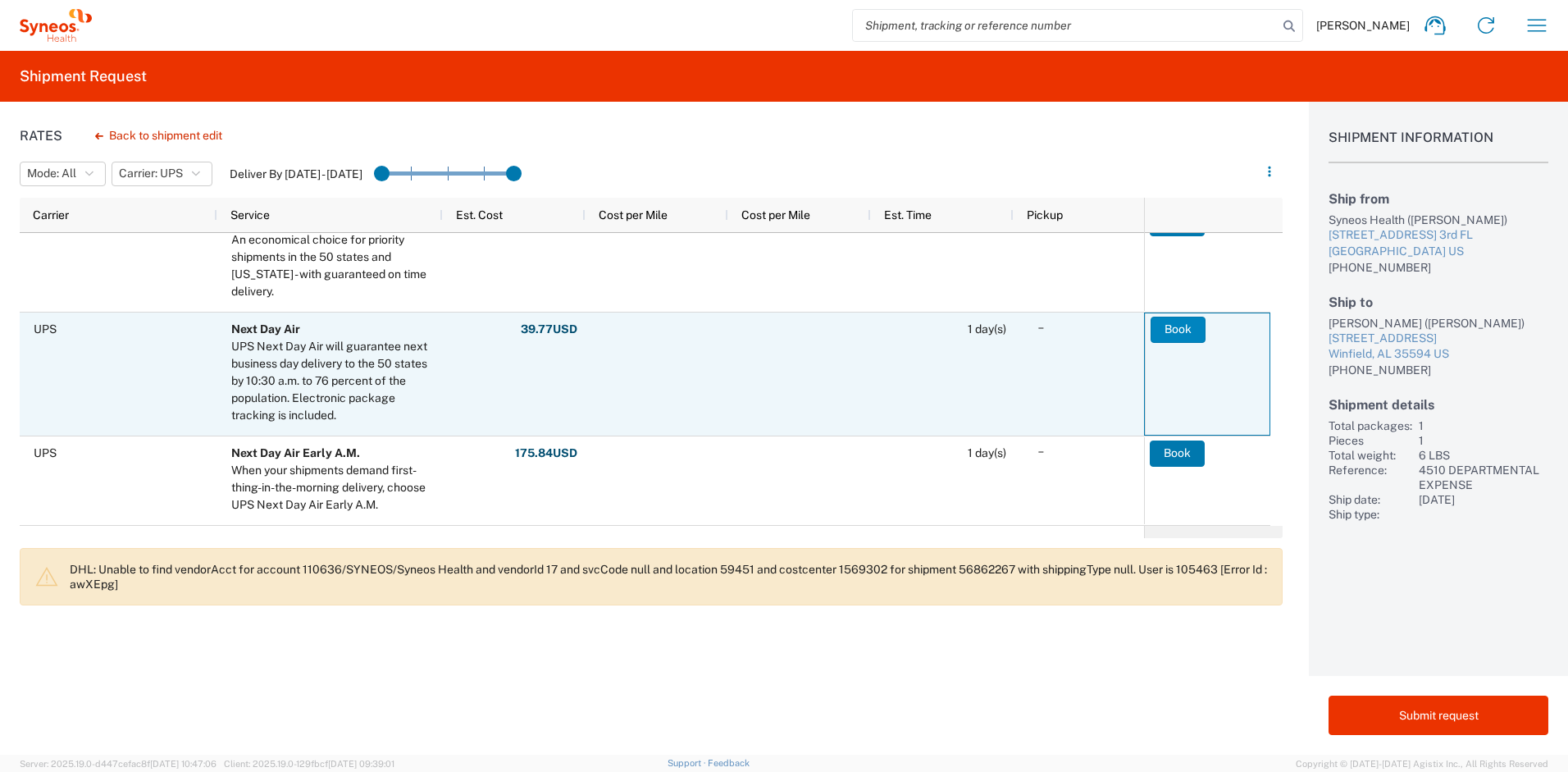
click at [1163, 335] on button "Book" at bounding box center [1178, 329] width 55 height 26
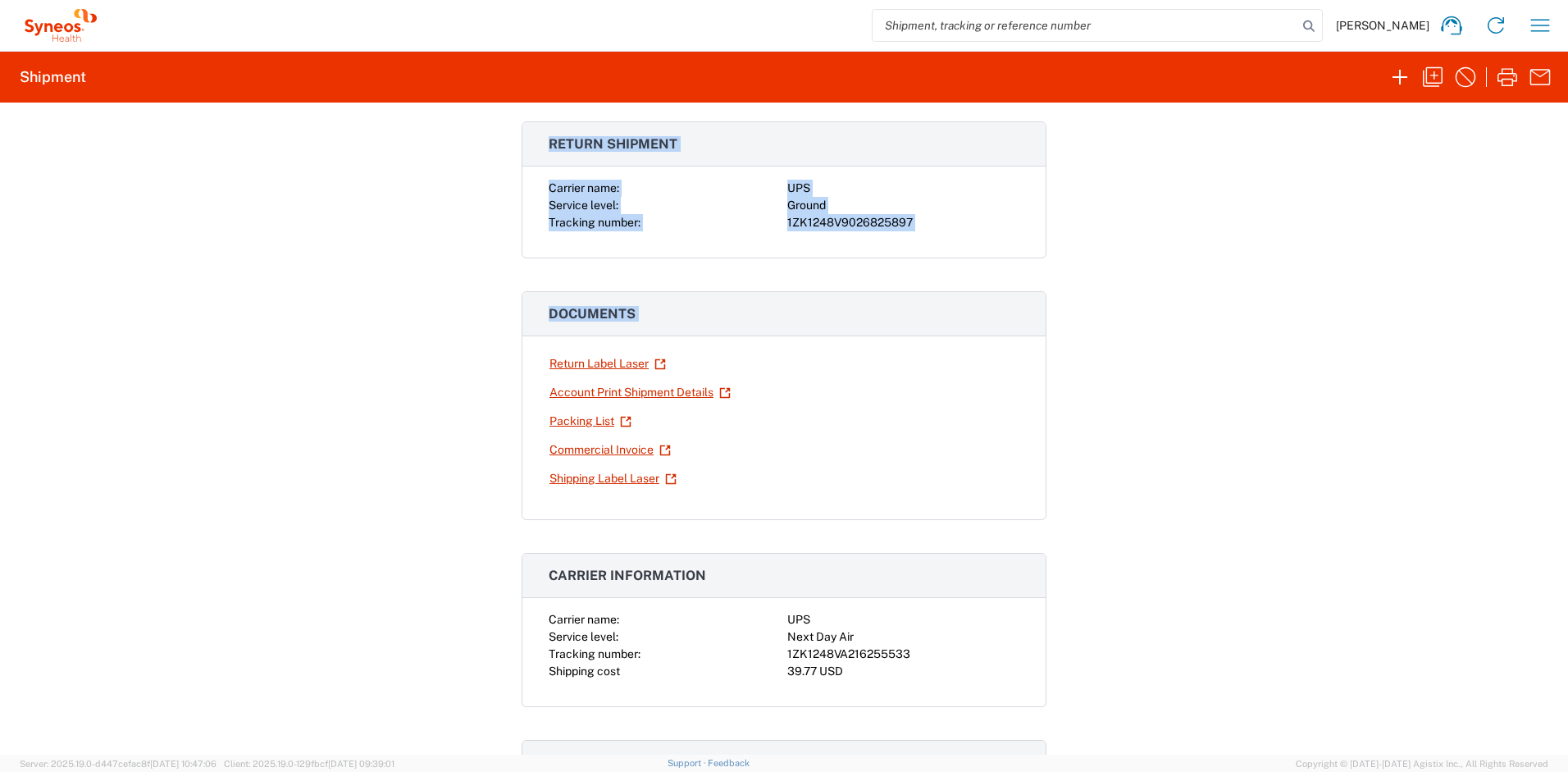
scroll to position [146, 0]
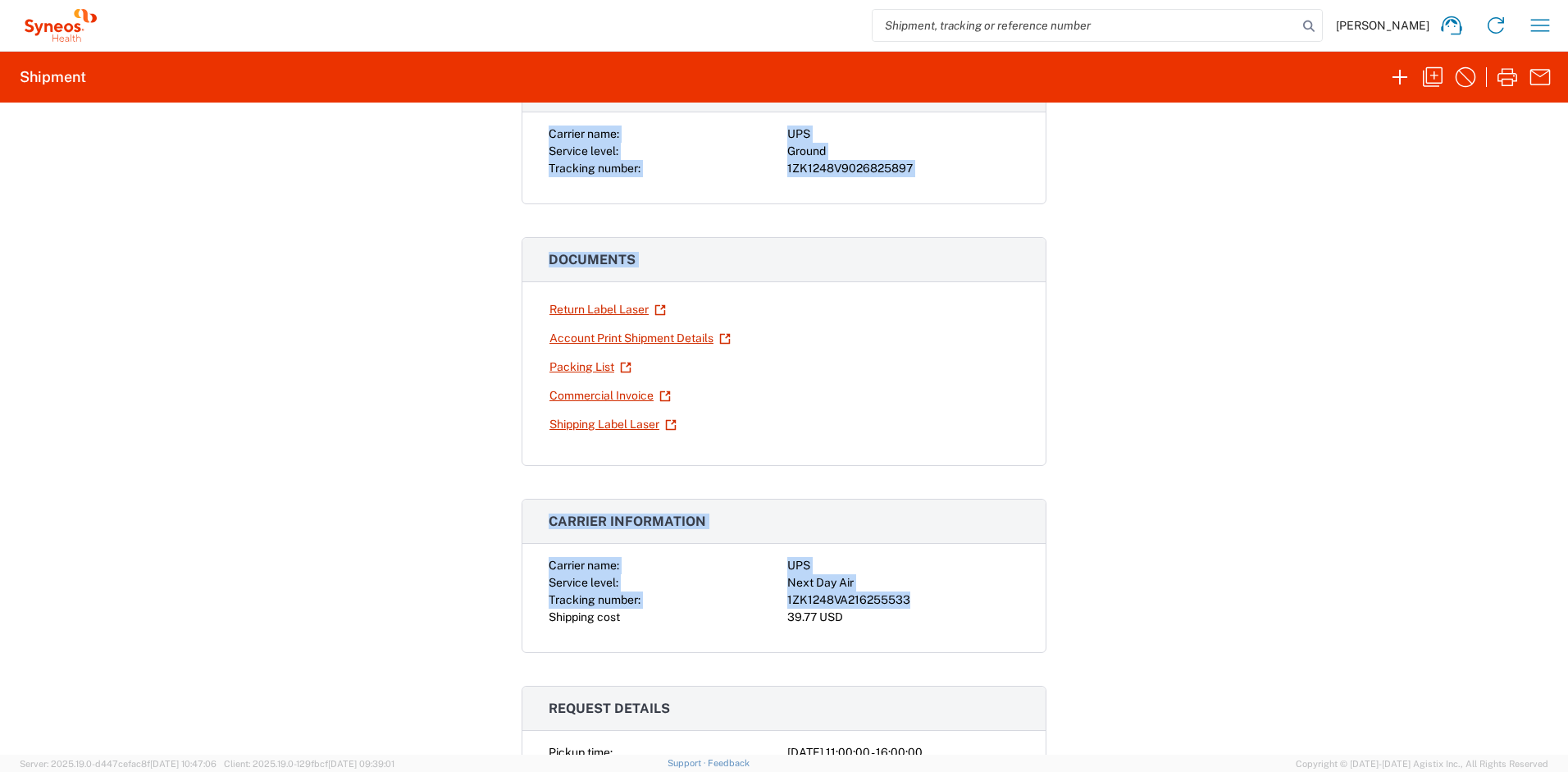
drag, startPoint x: 545, startPoint y: 233, endPoint x: 908, endPoint y: 599, distance: 515.5
copy div "Return shipment Carrier name: UPS Service level: Ground Tracking number: 1ZK124…"
click at [1508, 78] on icon "button" at bounding box center [1508, 77] width 20 height 18
click at [565, 314] on link "Return Label Laser" at bounding box center [607, 309] width 118 height 29
